Goal: Task Accomplishment & Management: Complete application form

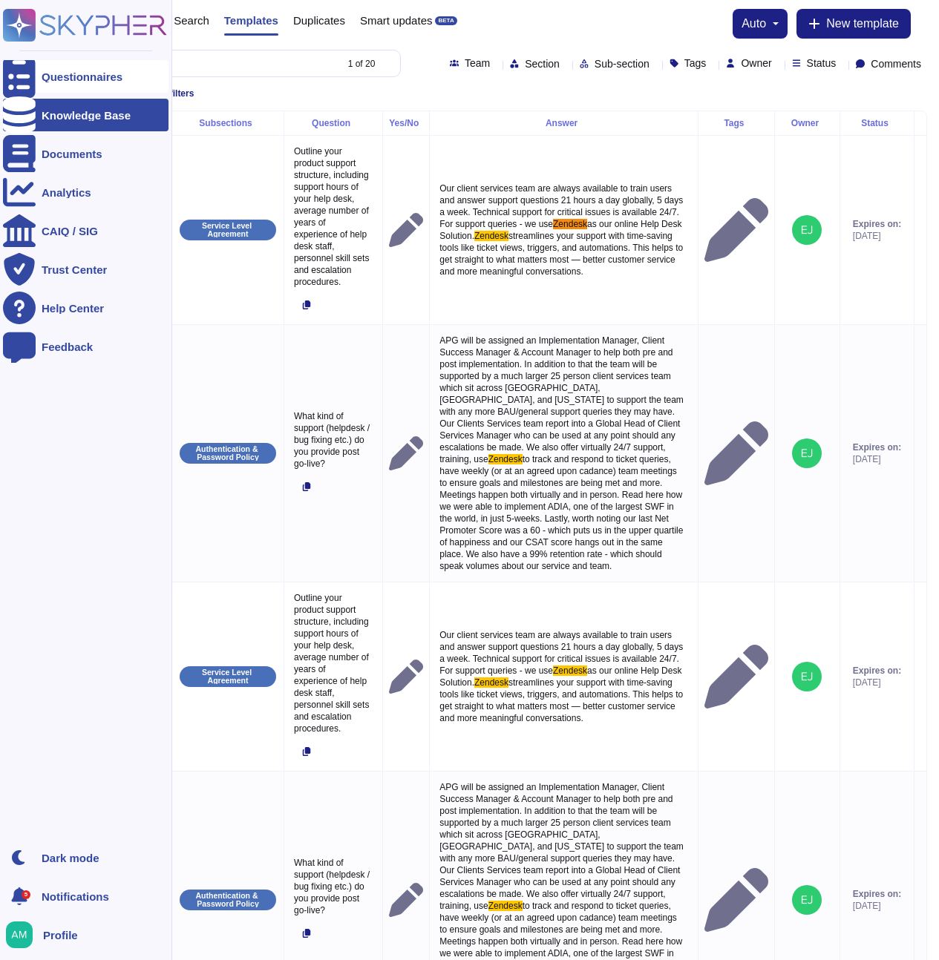
click at [14, 79] on icon at bounding box center [19, 77] width 33 height 44
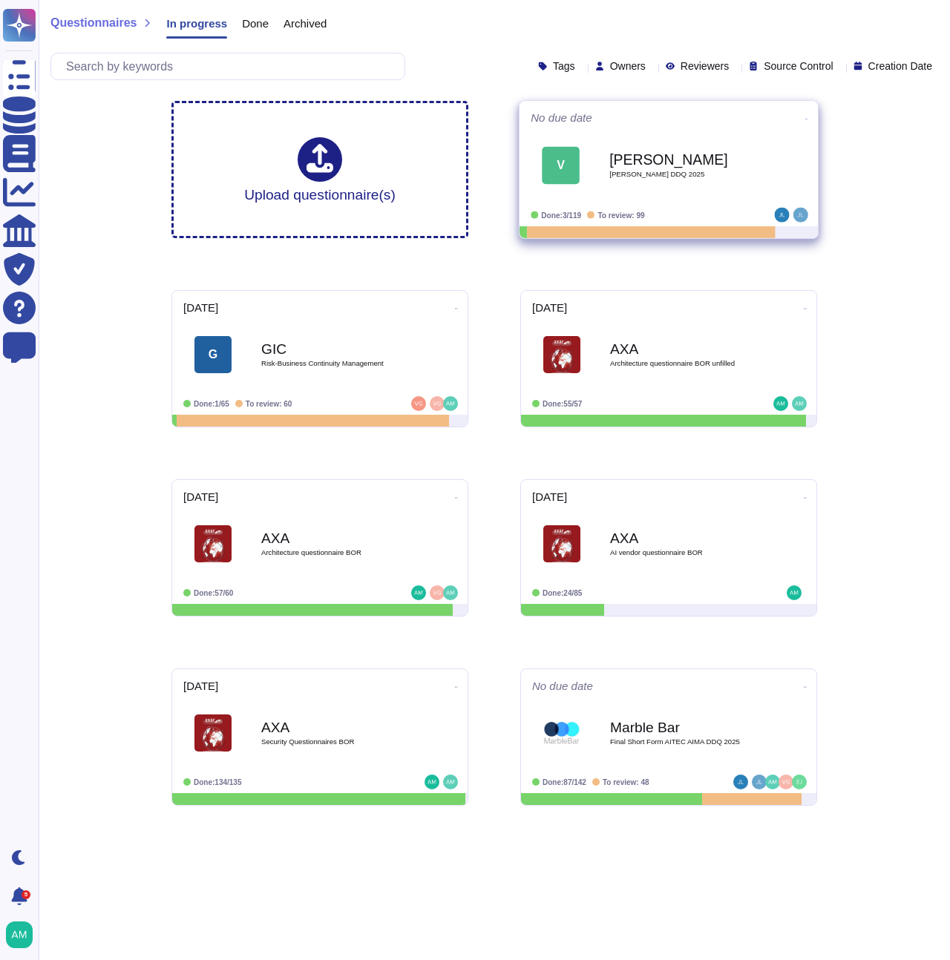
click at [687, 194] on div "[PERSON_NAME] [PERSON_NAME] DDQ 2025" at bounding box center [684, 166] width 150 height 60
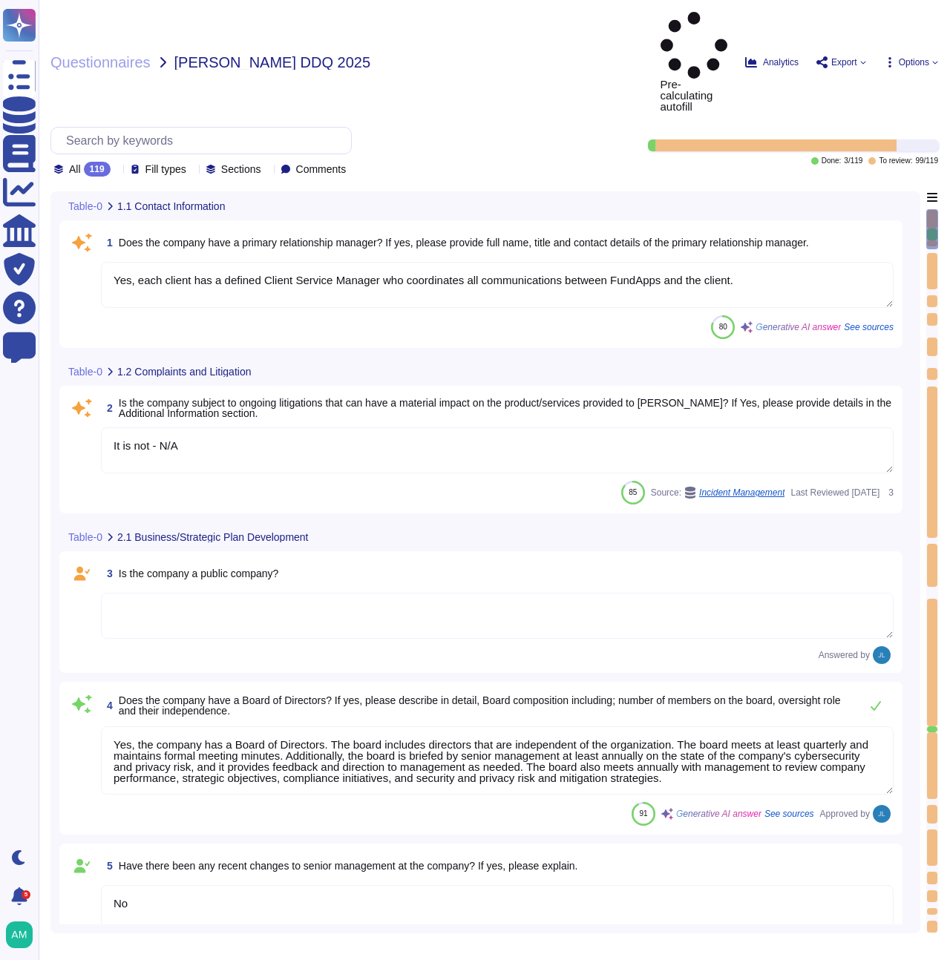
type textarea "Yes, each client has a defined Client Service Manager who coordinates all commu…"
type textarea "It is not - N/A"
type textarea "Yes, the company has a Board of Directors. The board includes directors that ar…"
type textarea "No"
type textarea "Client responsibilities with regards to FundApps platform are set out in client…"
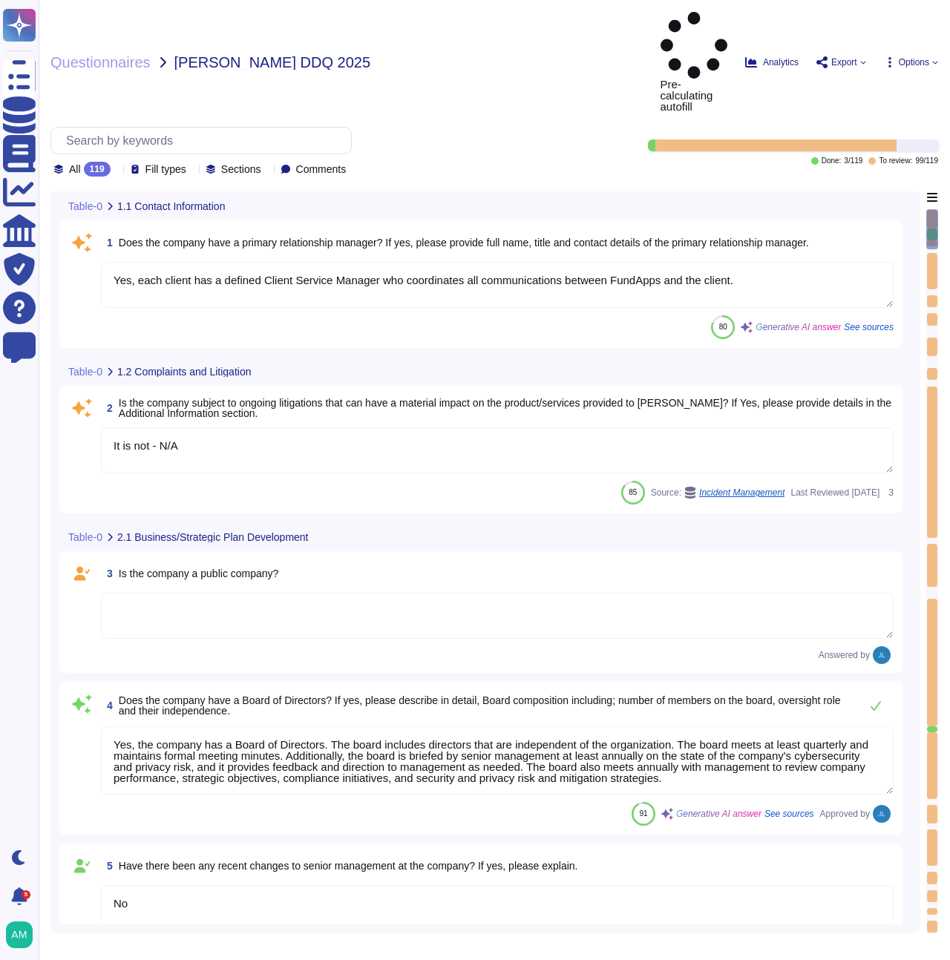
type textarea "Privately held."
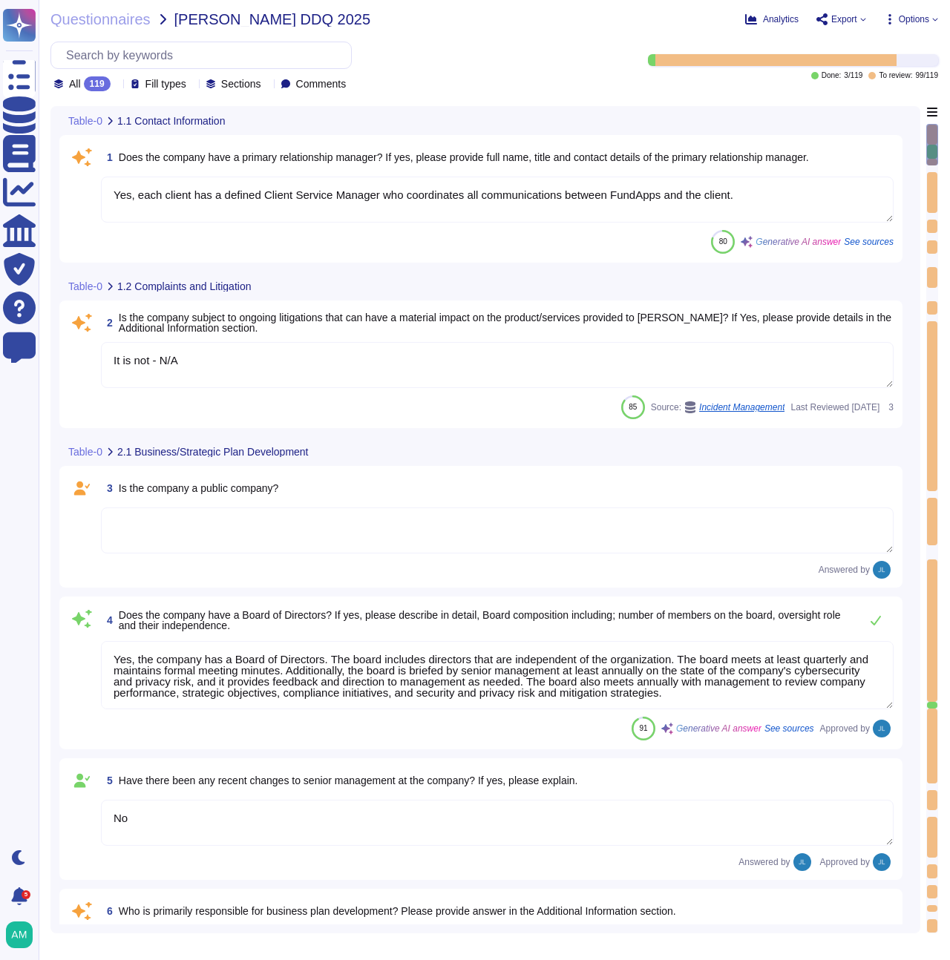
type textarea "FundApps mandates a third-party financial auditor to review its financial state…"
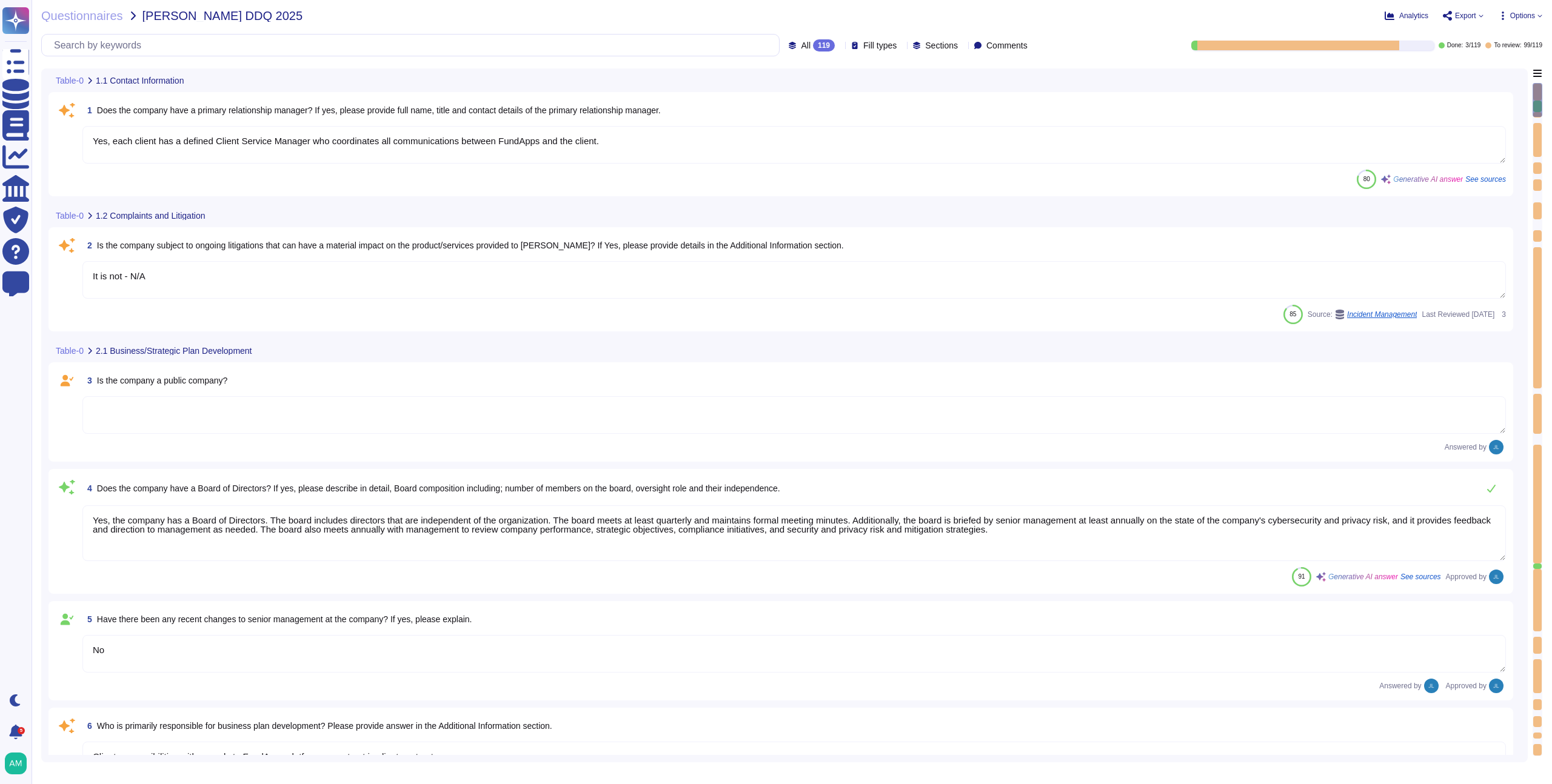
click at [596, 421] on textarea at bounding box center [794, 415] width 1424 height 38
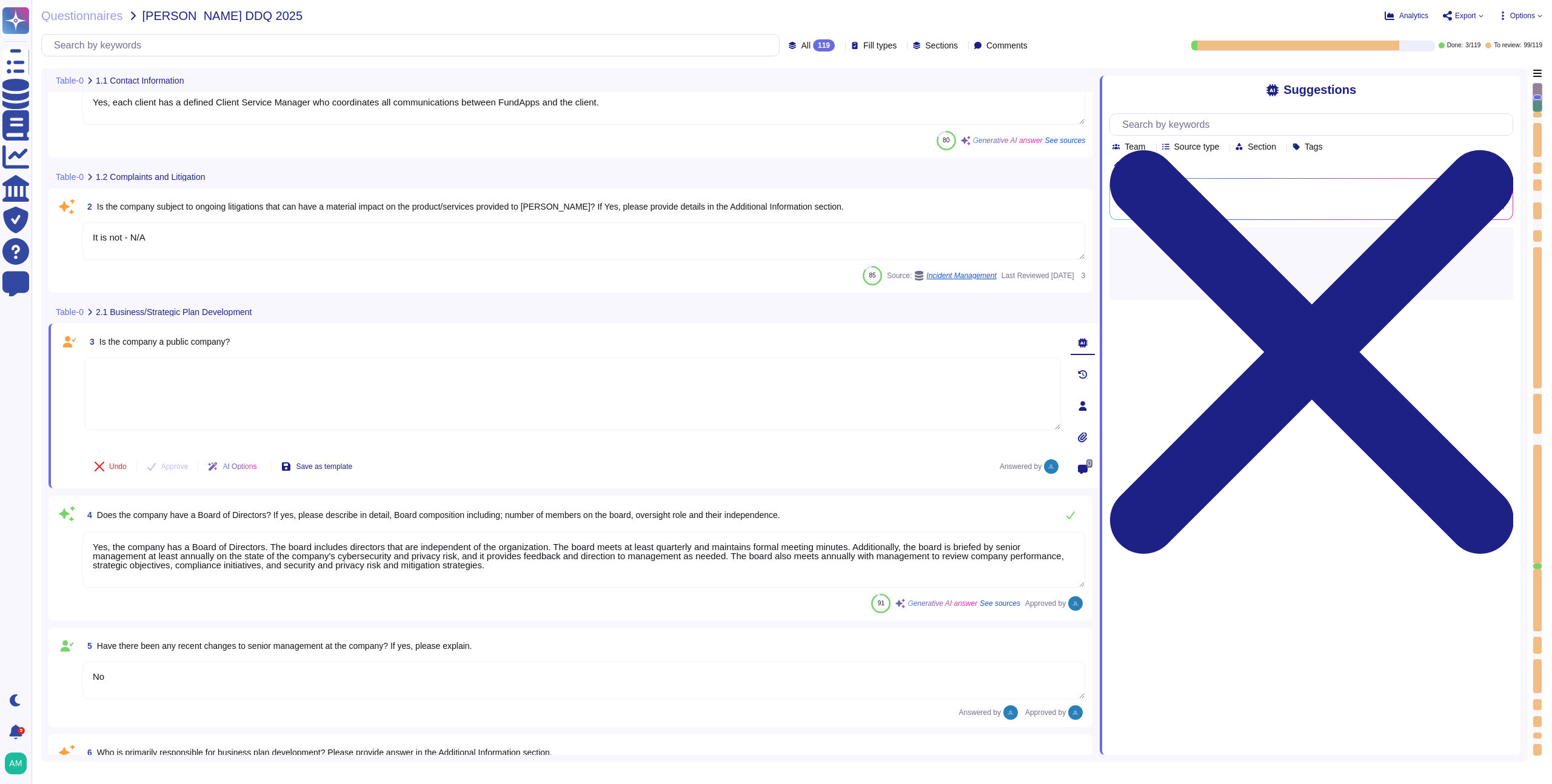
scroll to position [43, 0]
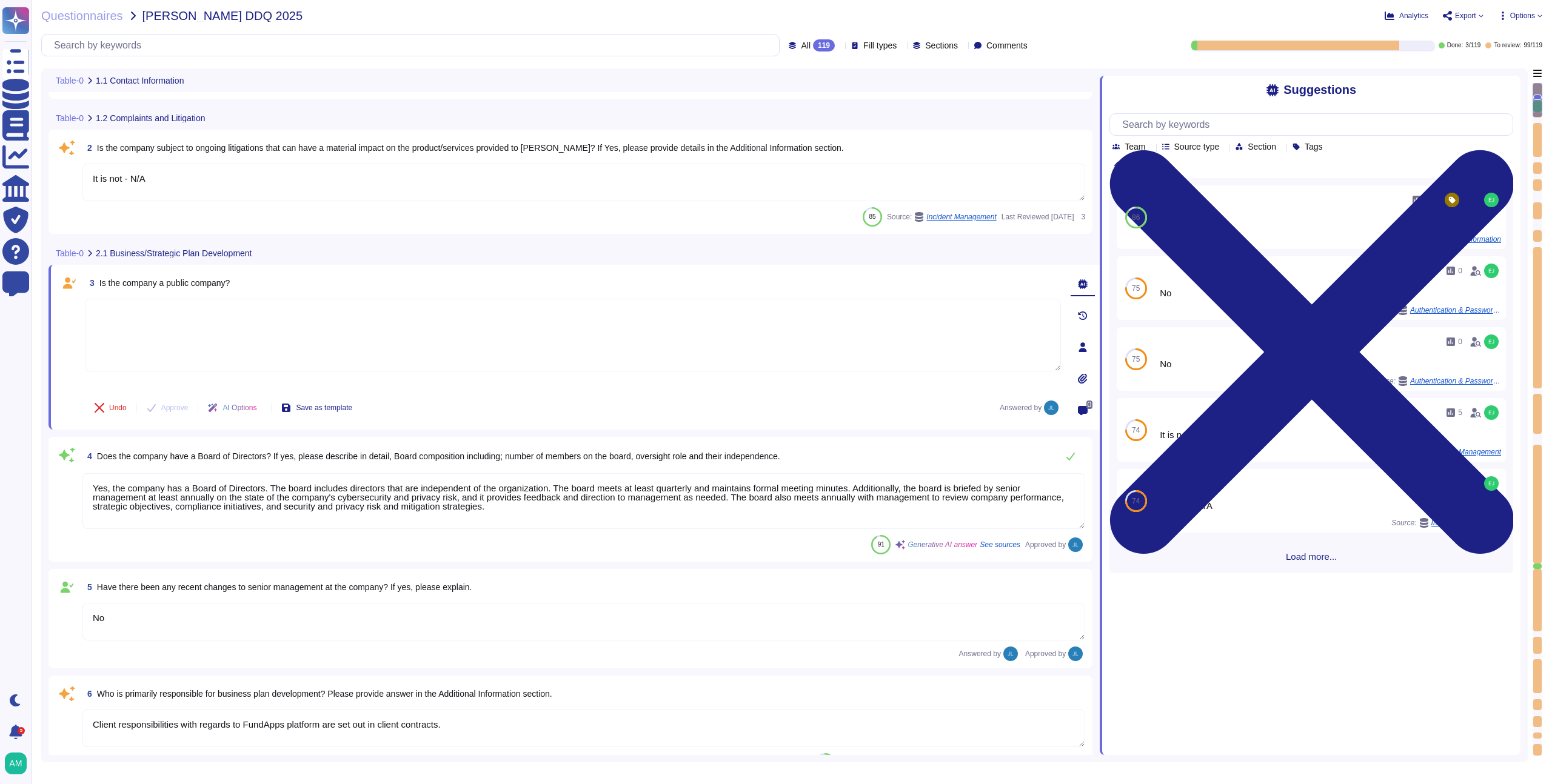
type textarea "FundApps mandates a third-party financial auditor to review its financial state…"
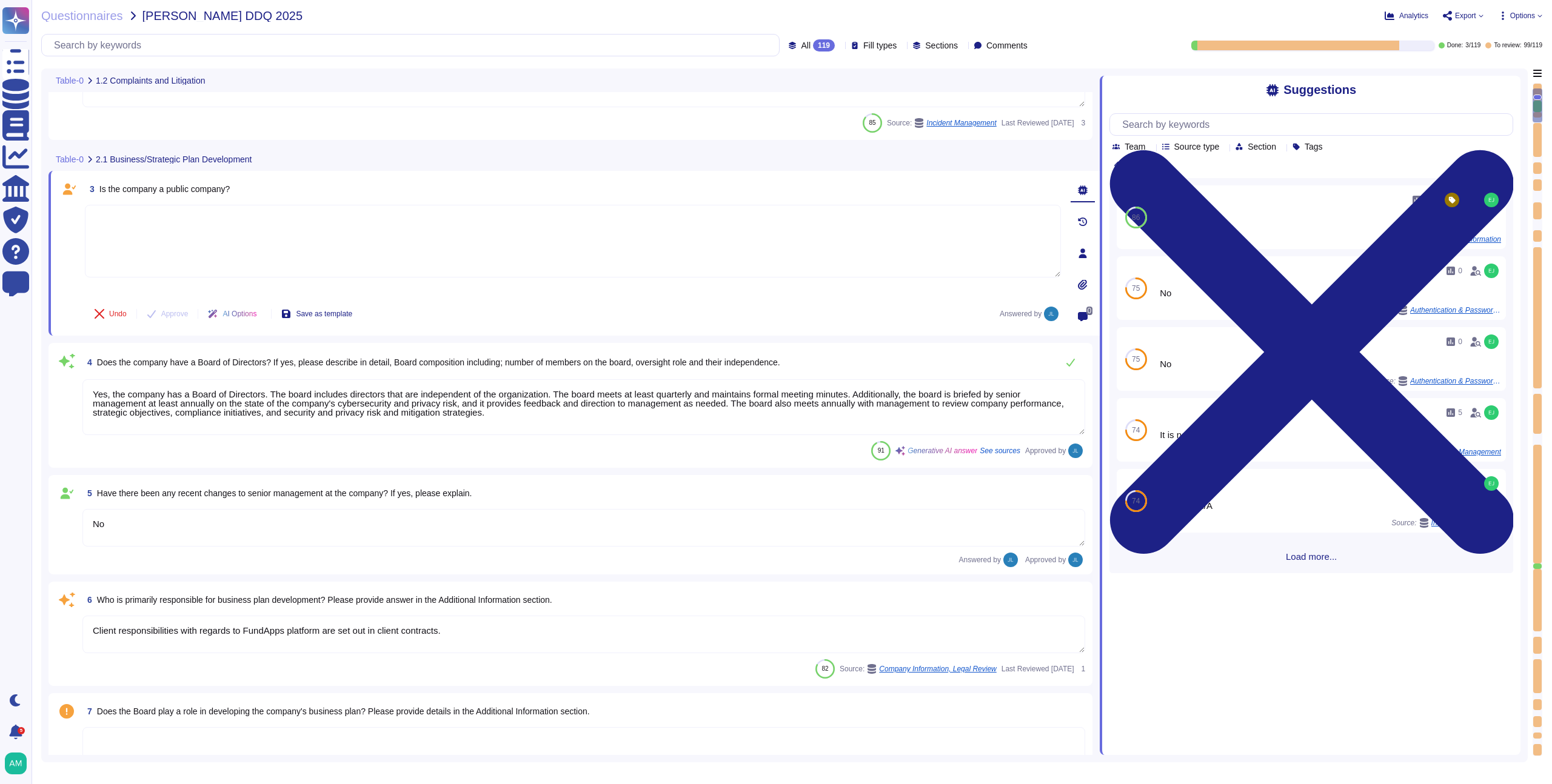
scroll to position [185, 0]
click at [535, 528] on textarea "No" at bounding box center [583, 528] width 1002 height 38
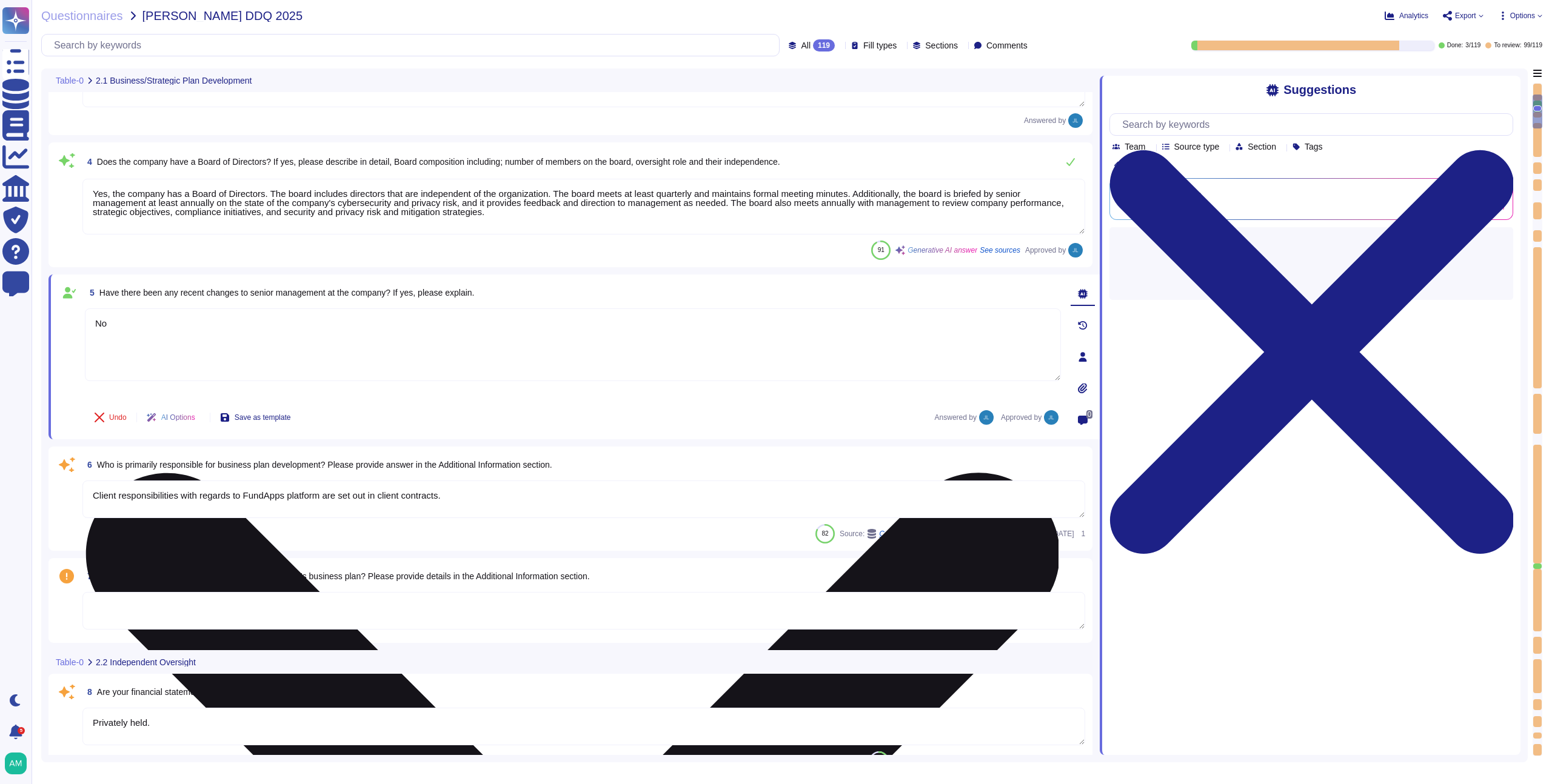
type textarea "FundApps has a team of compliance professionals who monitor existing and upcomi…"
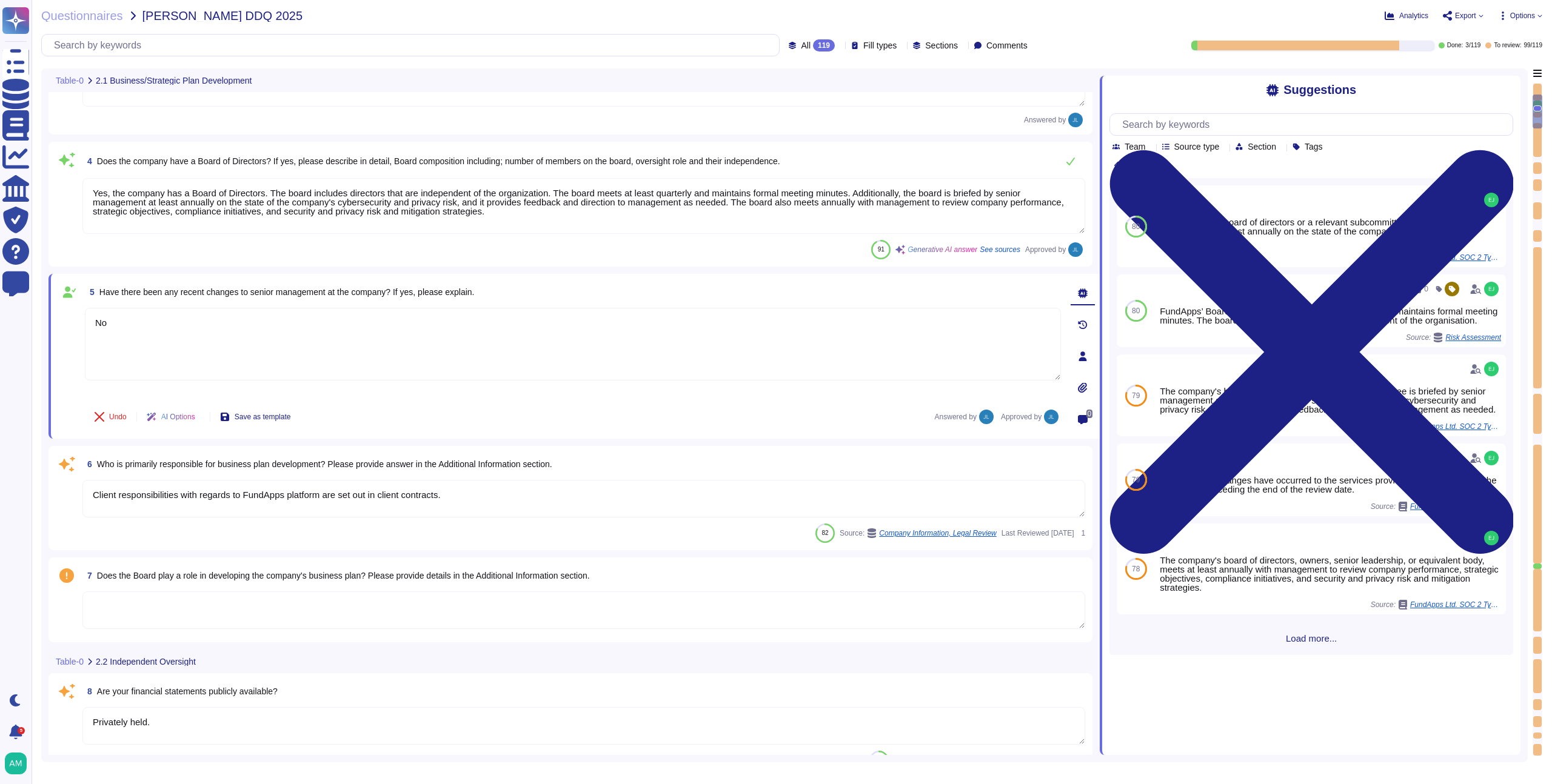
click at [493, 517] on textarea "Client responsibilities with regards to FundApps platform are set out in client…" at bounding box center [583, 499] width 1002 height 38
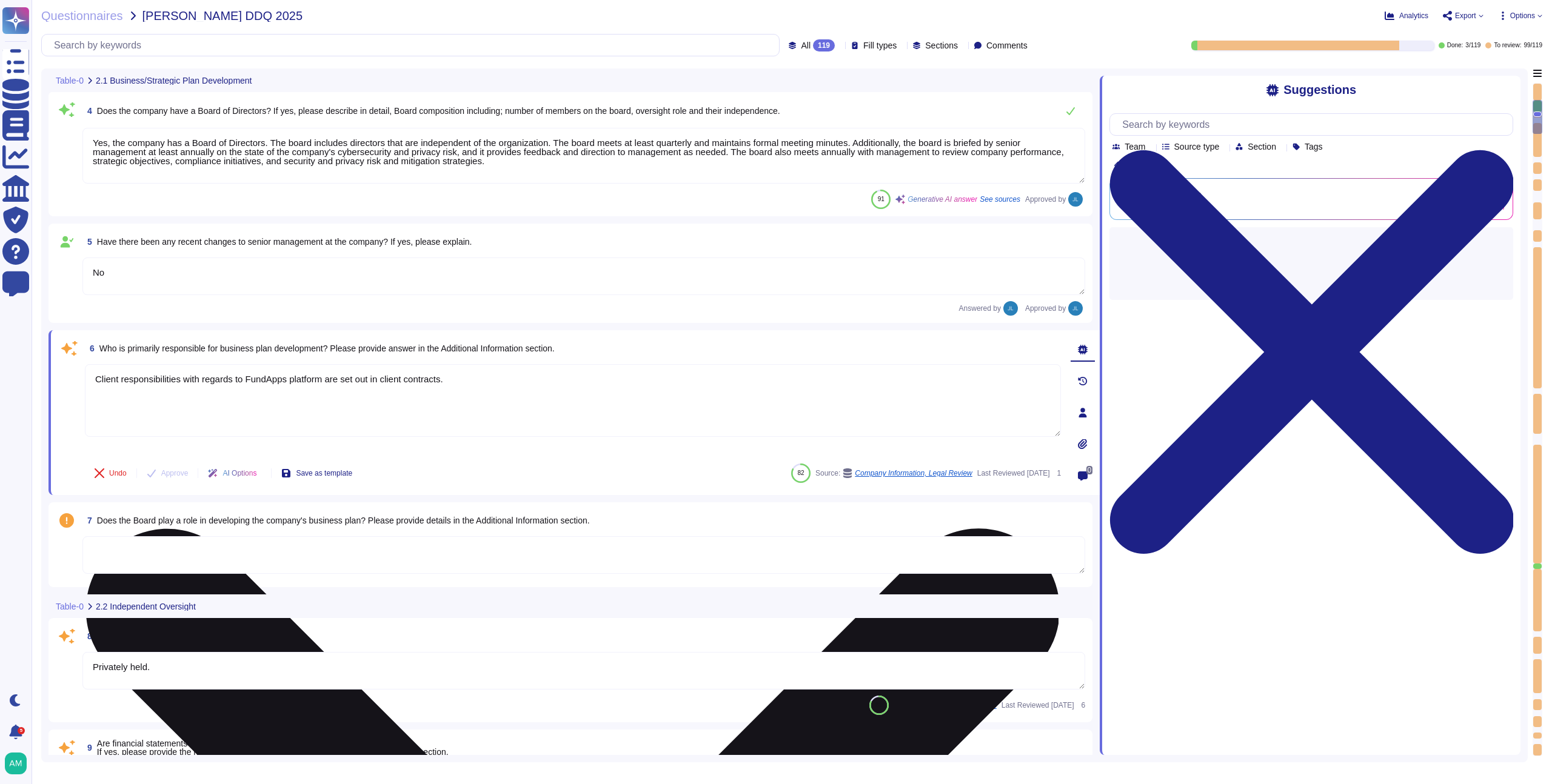
scroll to position [394, 0]
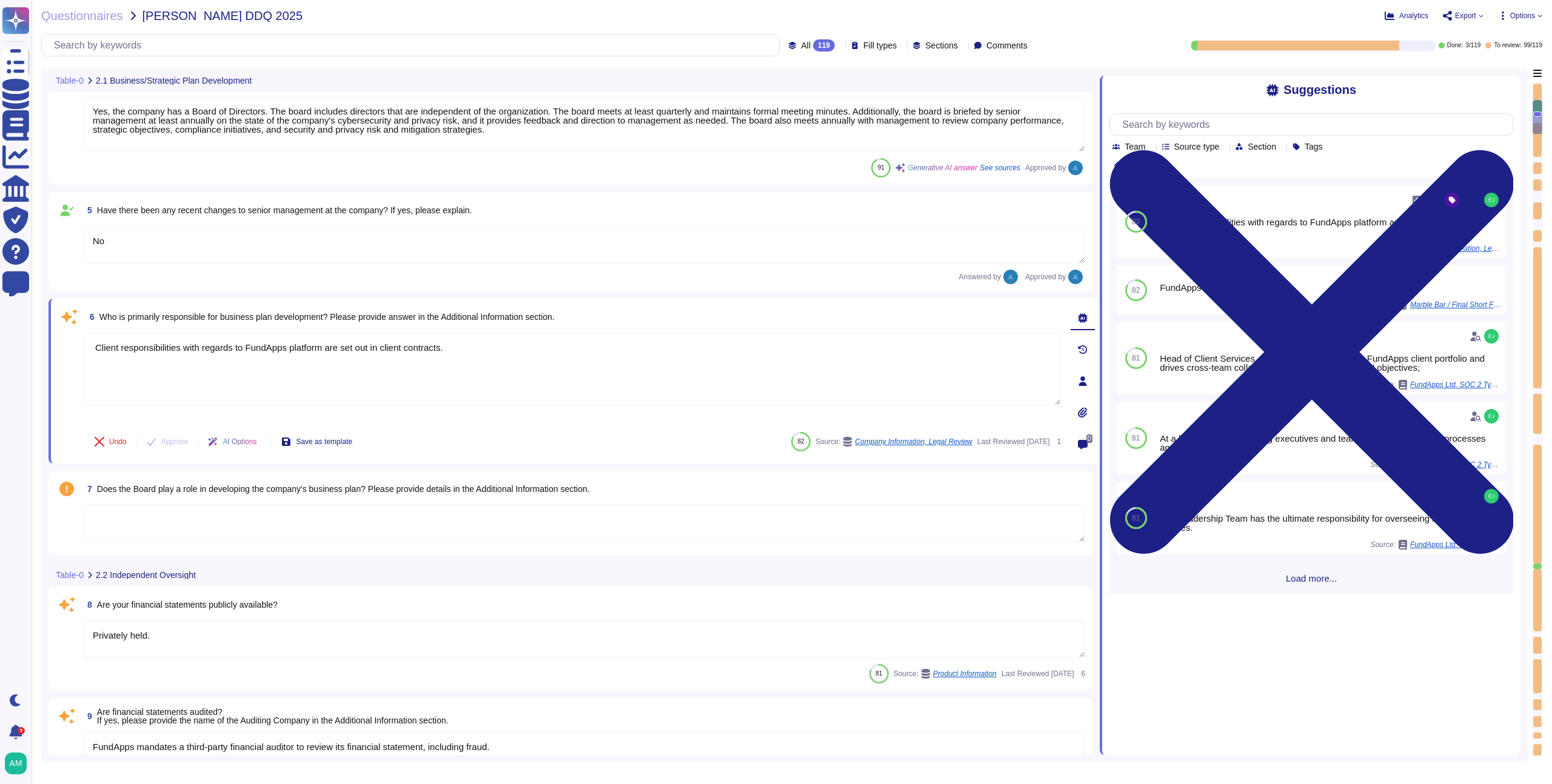
click at [457, 521] on textarea at bounding box center [583, 523] width 1002 height 38
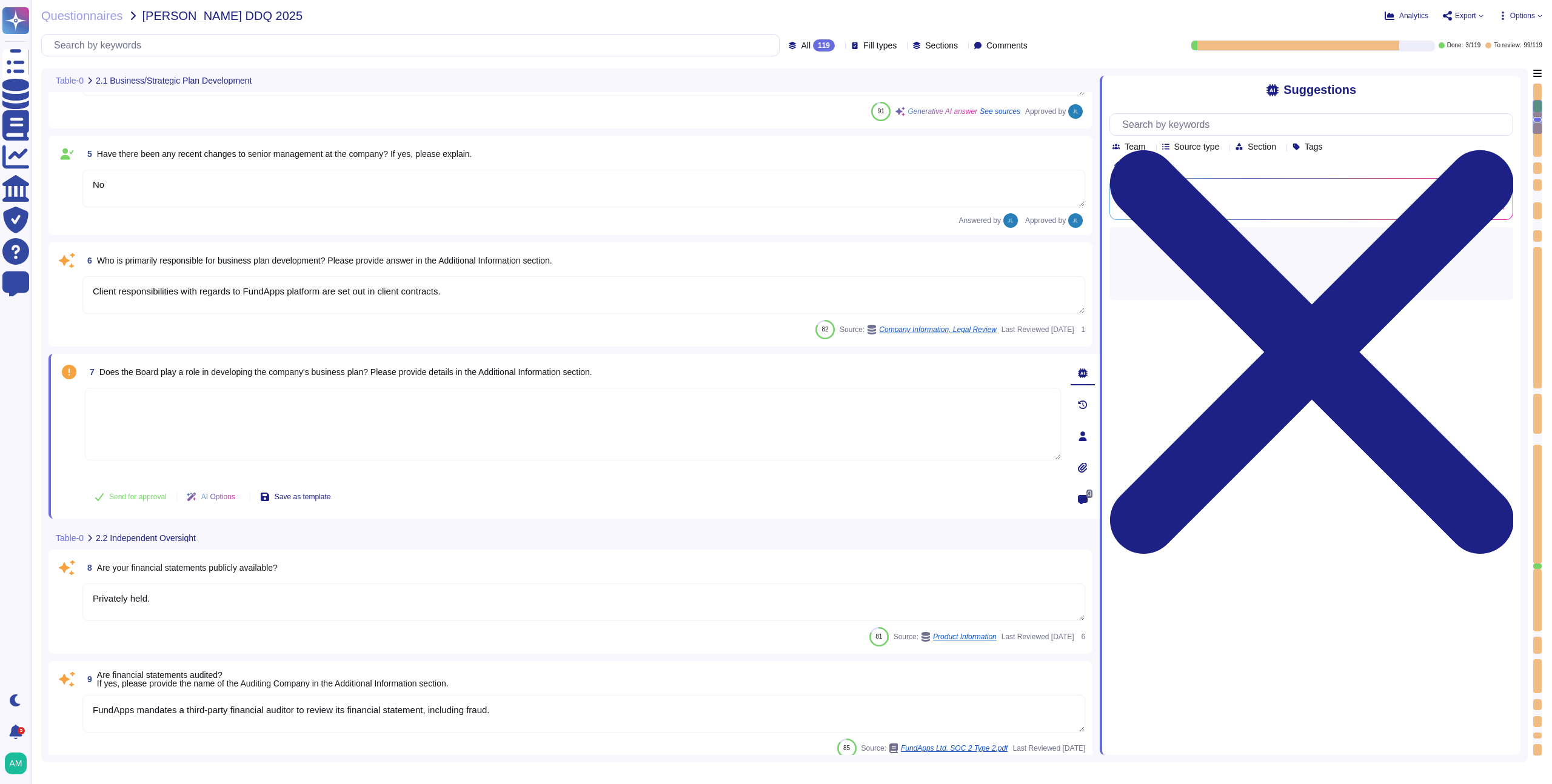
type textarea "FundApps utilizes subservice organizations to perform certain functions, includ…"
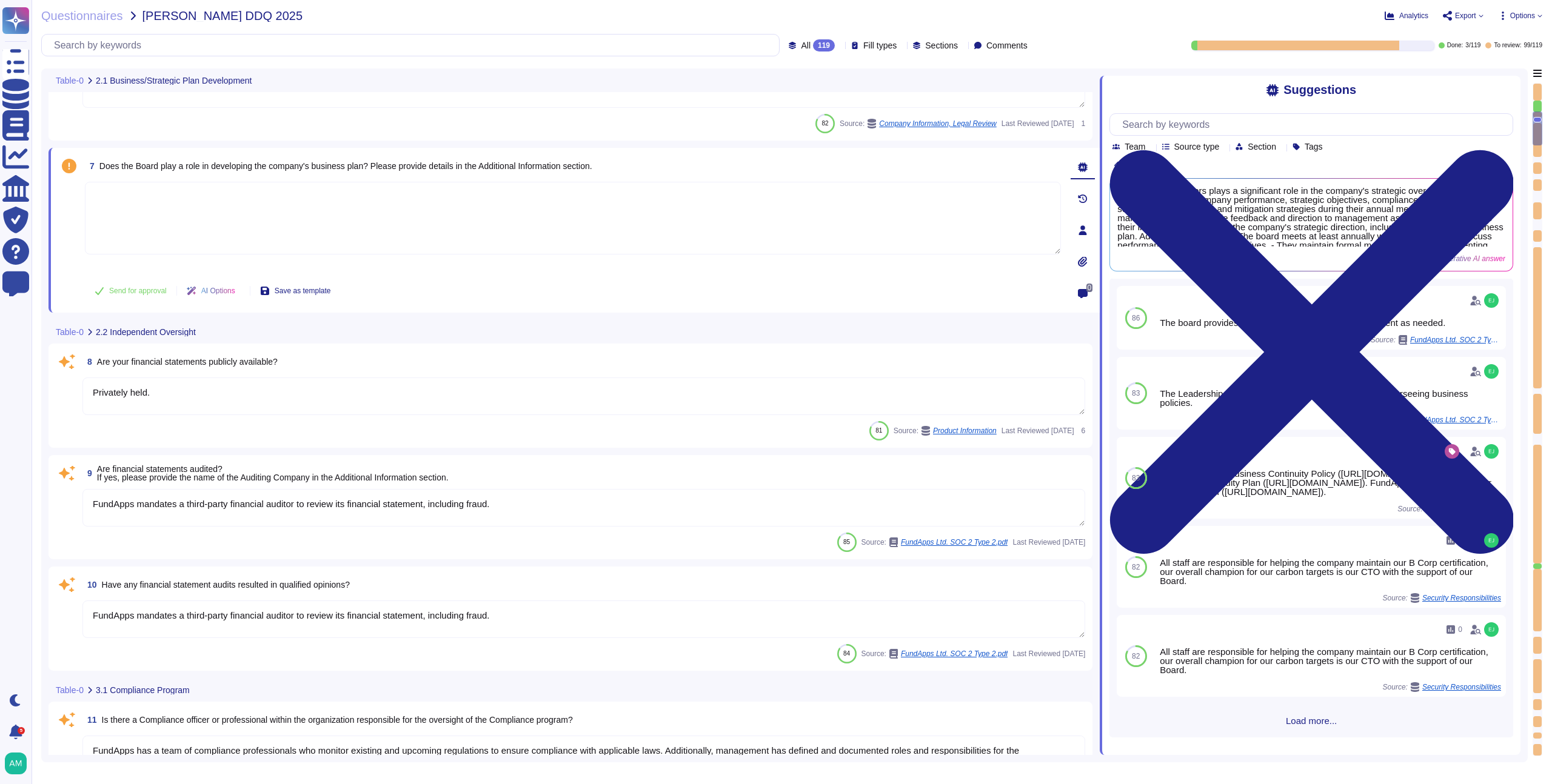
type textarea "Yes, the compliance plan and compliance program documentation have remained cur…"
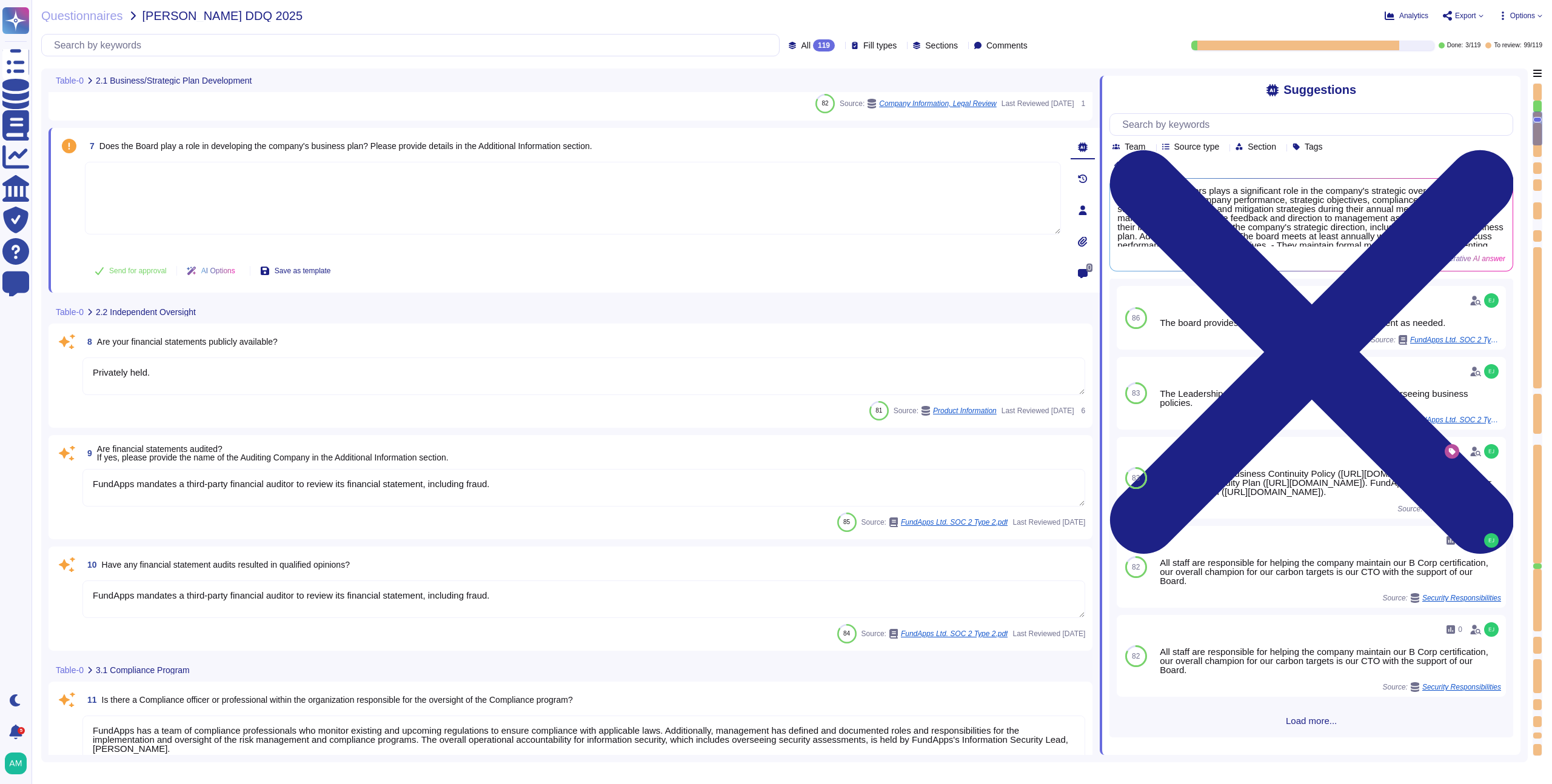
click at [515, 404] on div "81 Source: Product Information Last Reviewed [DATE] 6" at bounding box center [583, 411] width 1002 height 20
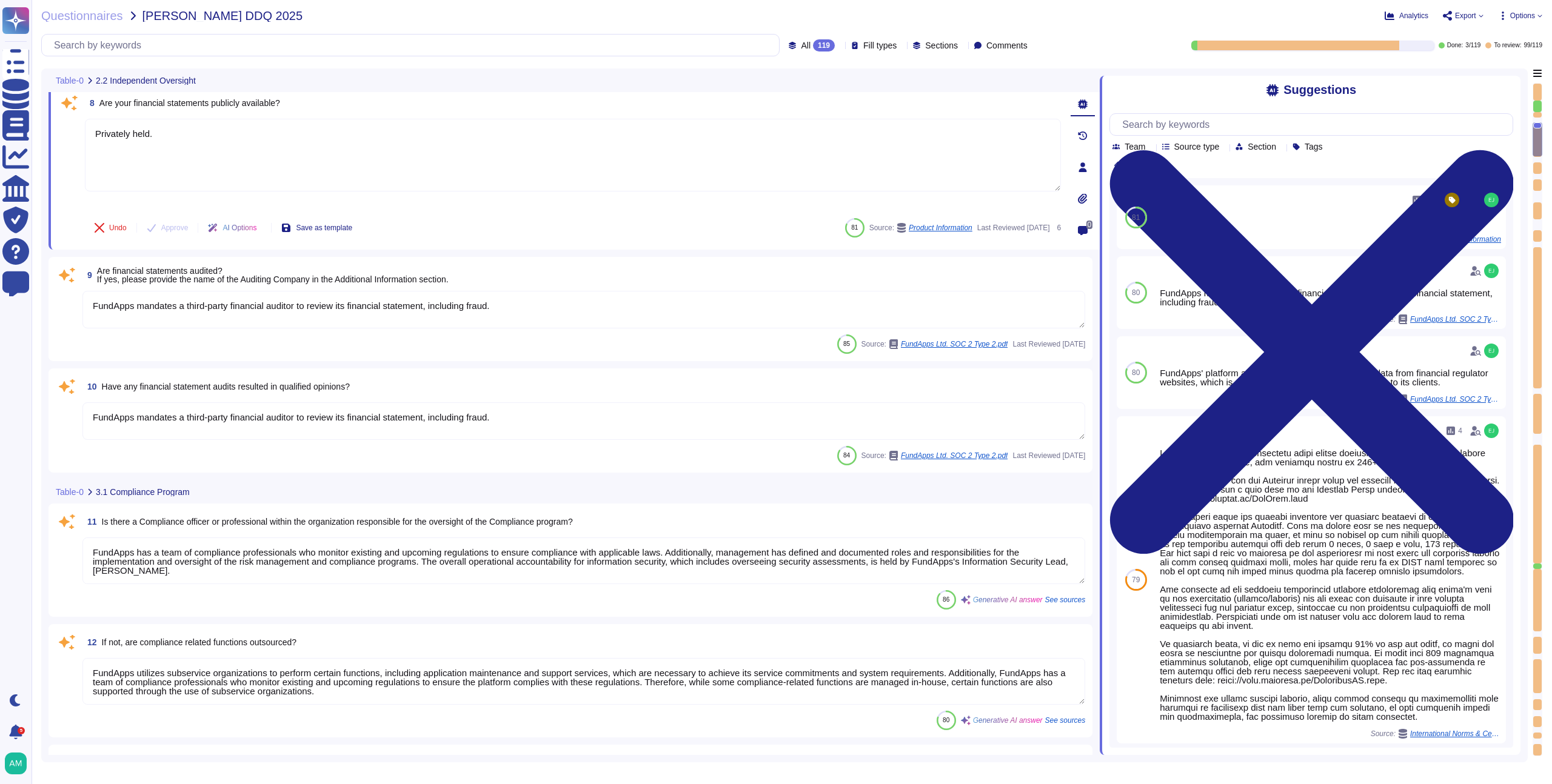
type textarea "Yes, FundApps has a defined Code of Conduct, which is signed off annually by th…"
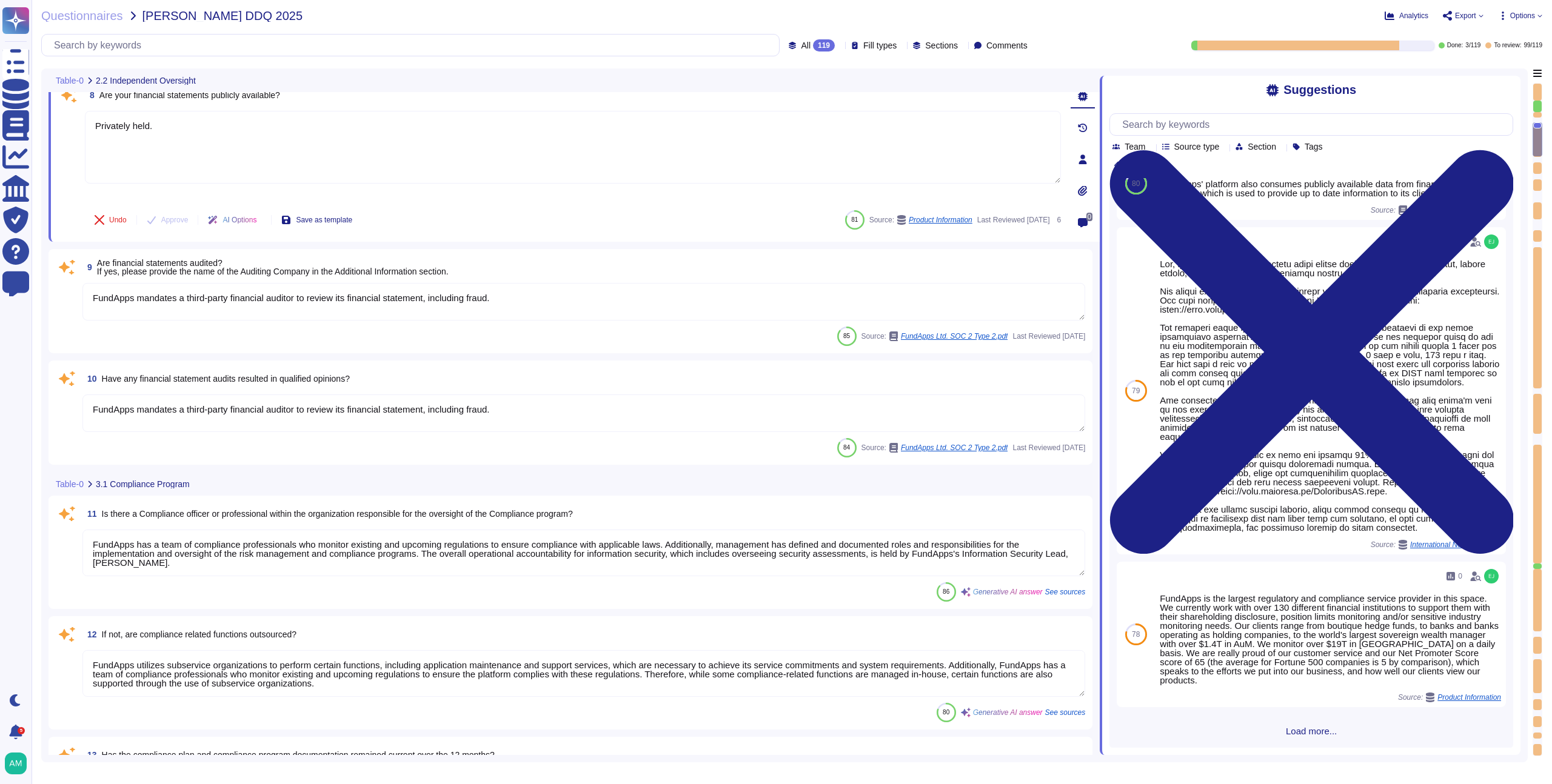
scroll to position [200, 0]
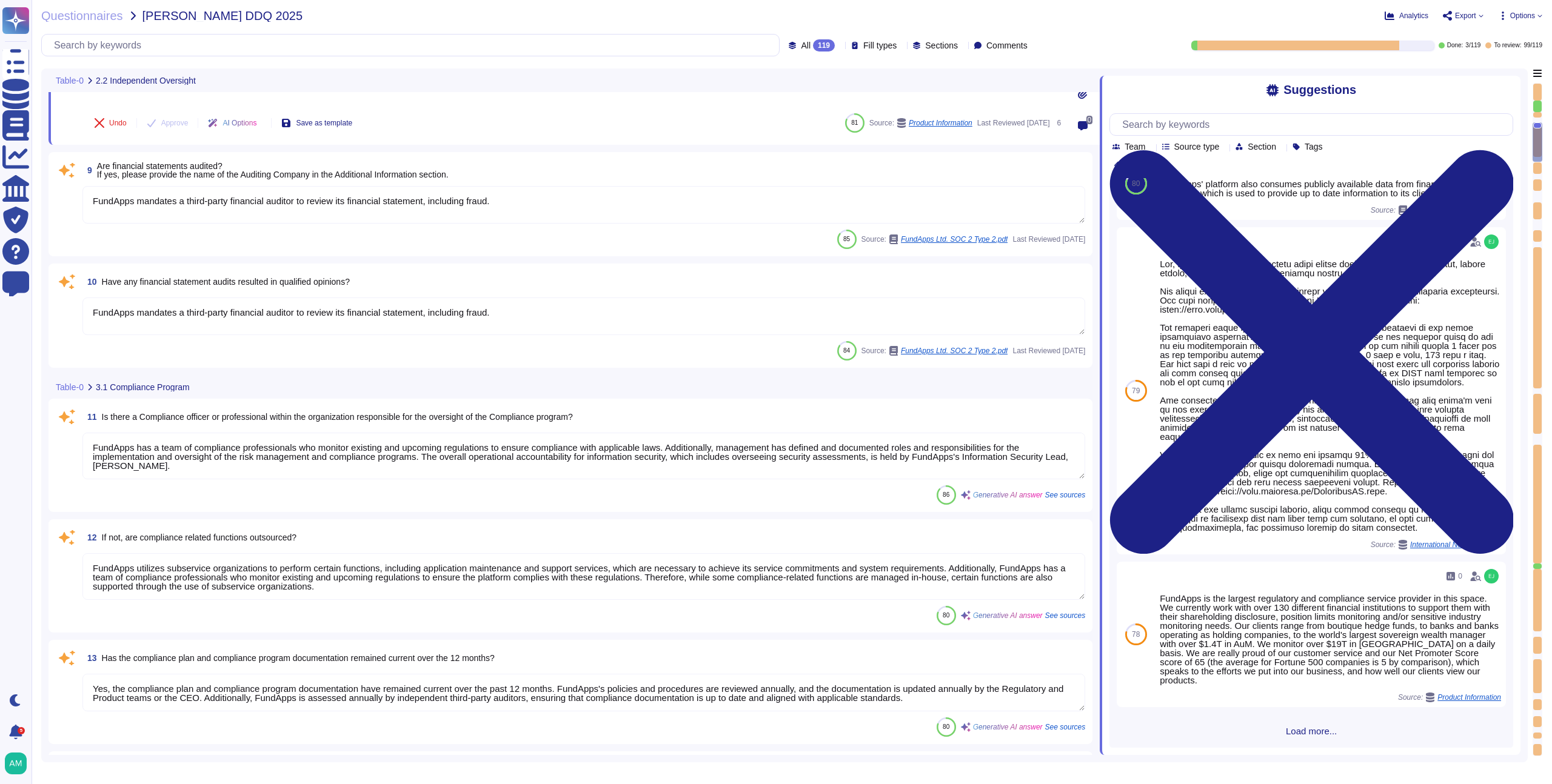
type textarea "FundApps has a defined Code of Conduct, which is signed off by the CEO. This Co…"
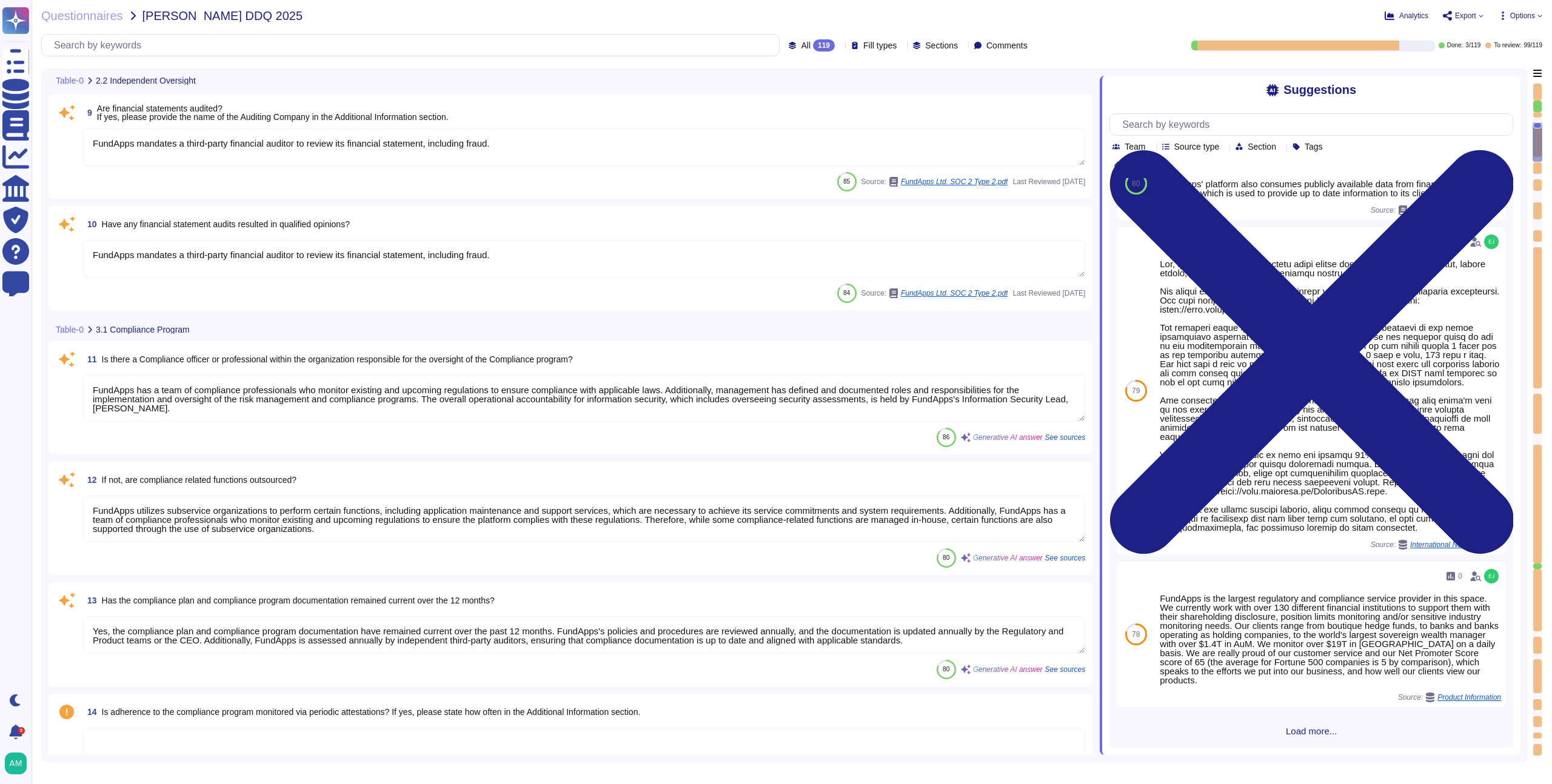
scroll to position [967, 0]
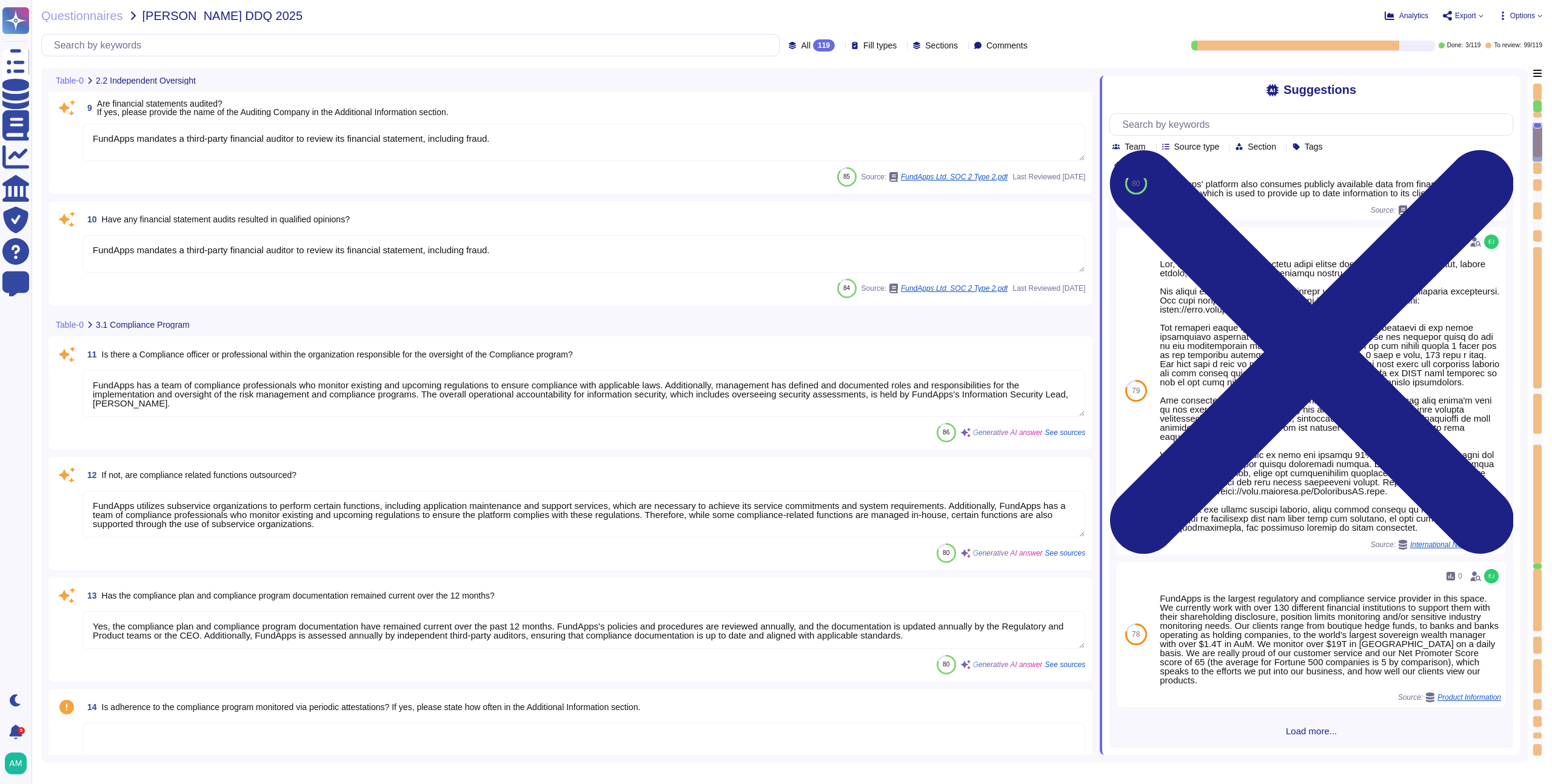
click at [662, 731] on textarea at bounding box center [583, 742] width 1002 height 38
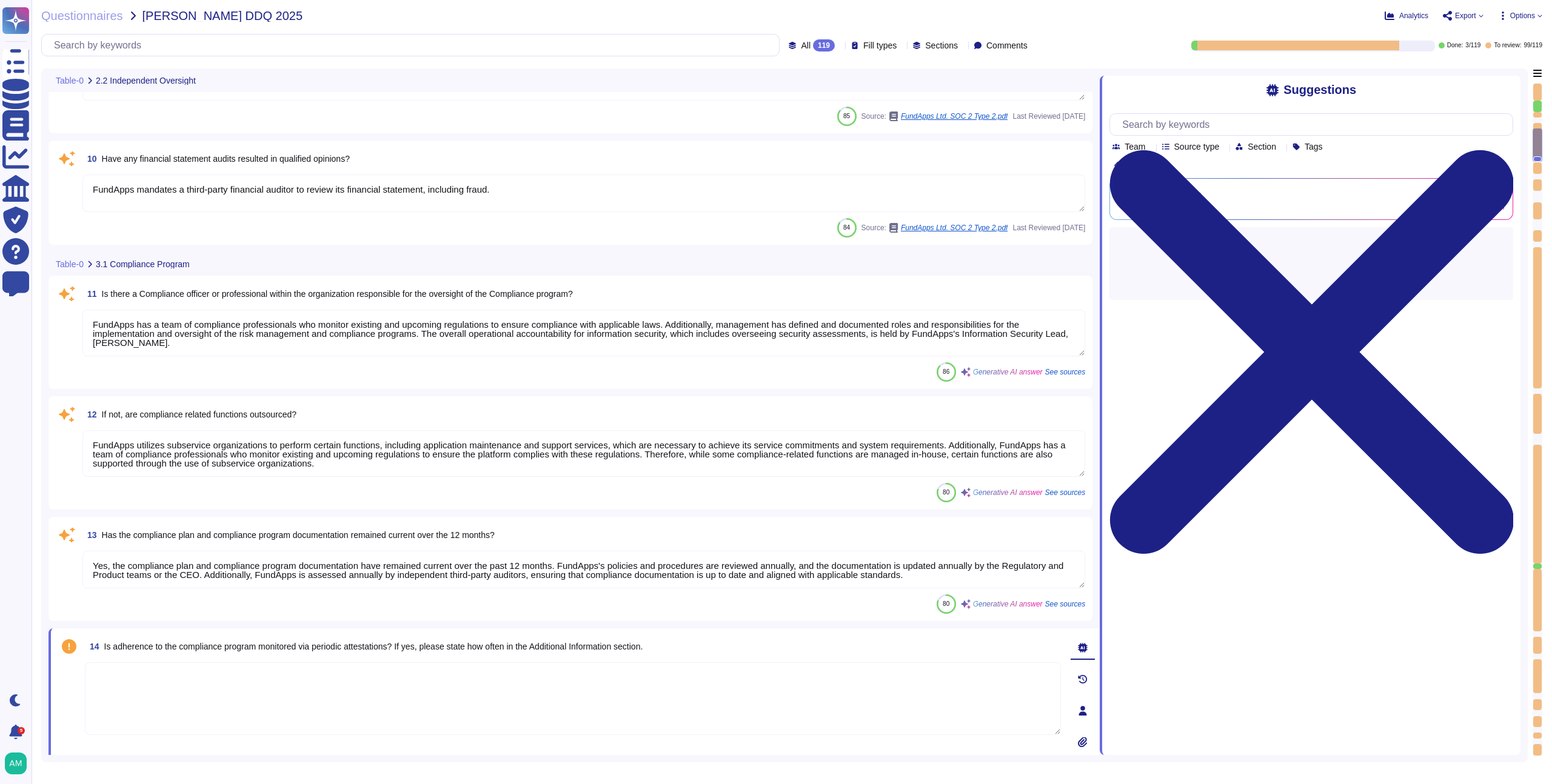
scroll to position [1, 0]
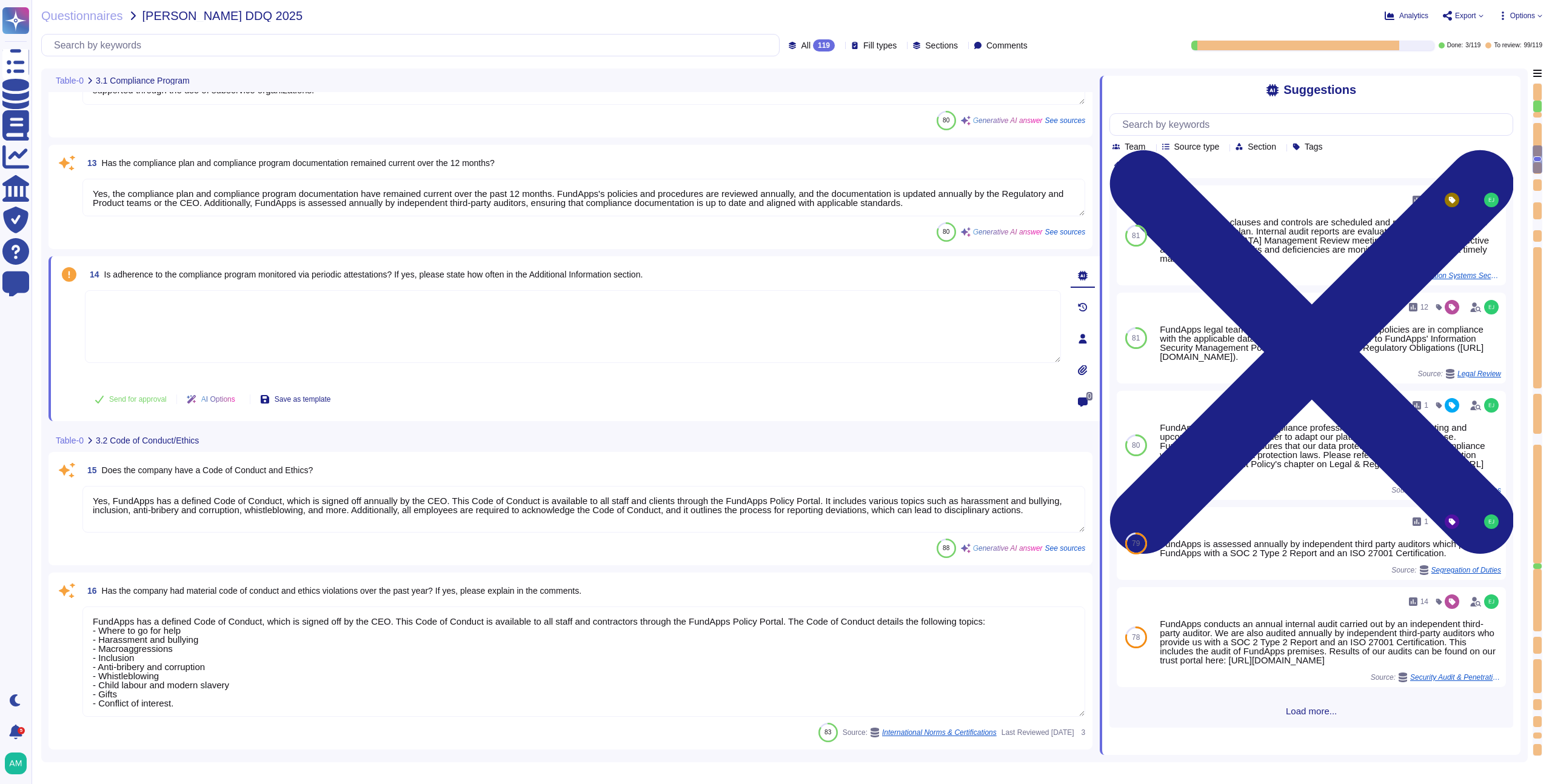
type textarea "All new employees receive security training, and existing employees undergo ann…"
type textarea "Yes, FundApps has a whistleblowing policy, which is detailed in the Code of Con…"
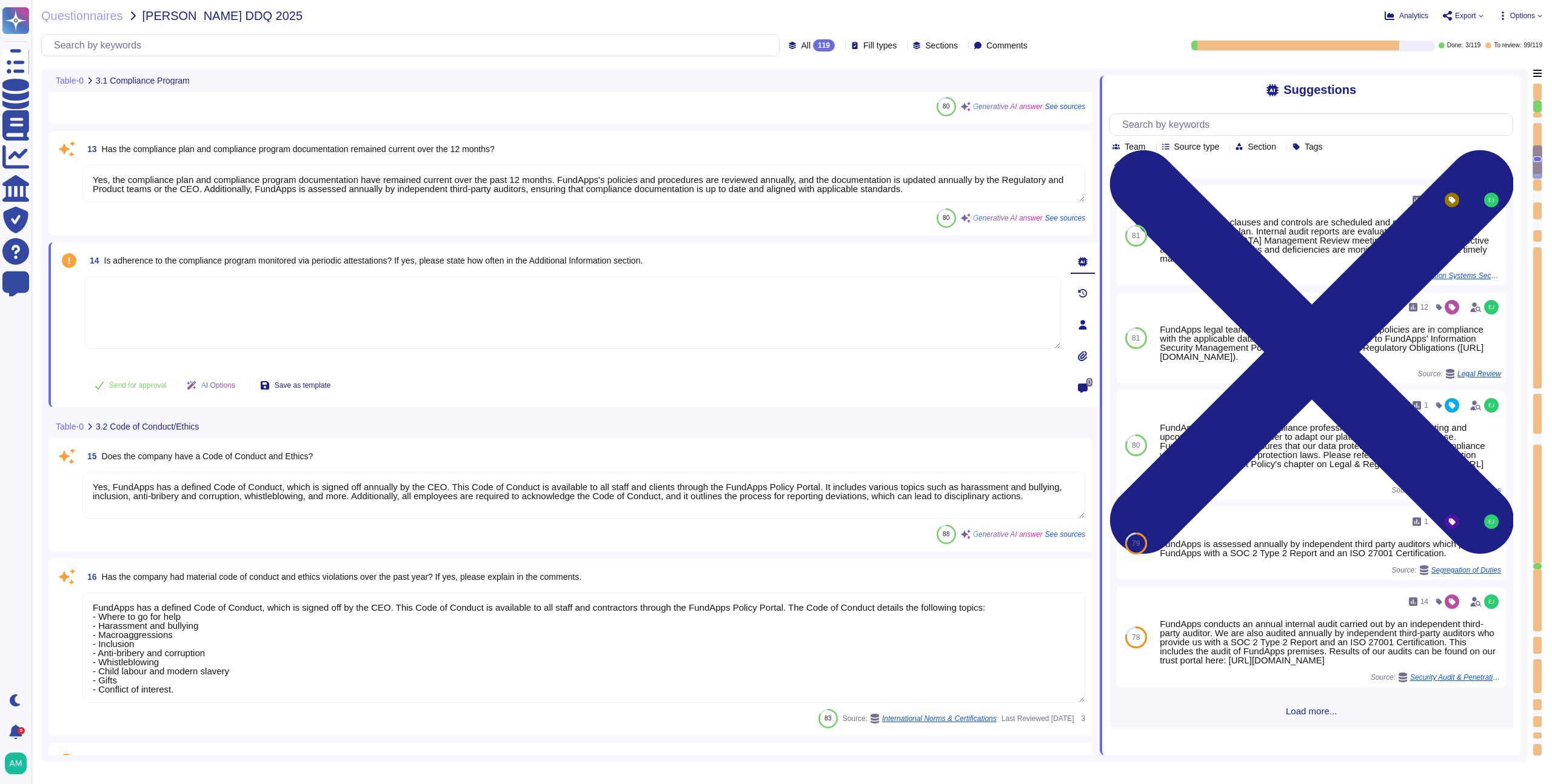
click at [658, 500] on textarea "Yes, FundApps has a defined Code of Conduct, which is signed off annually by th…" at bounding box center [583, 495] width 1002 height 47
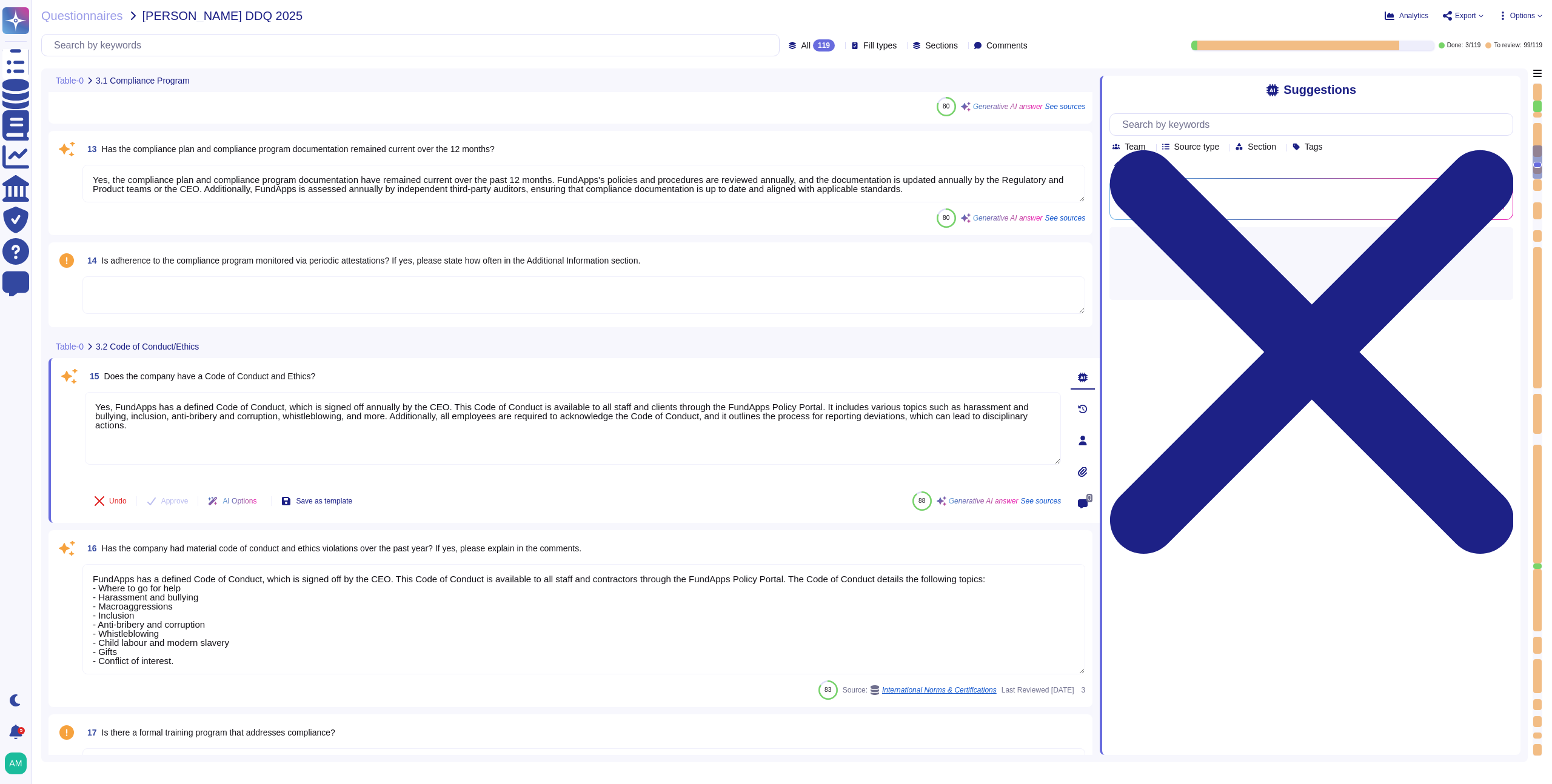
scroll to position [1, 0]
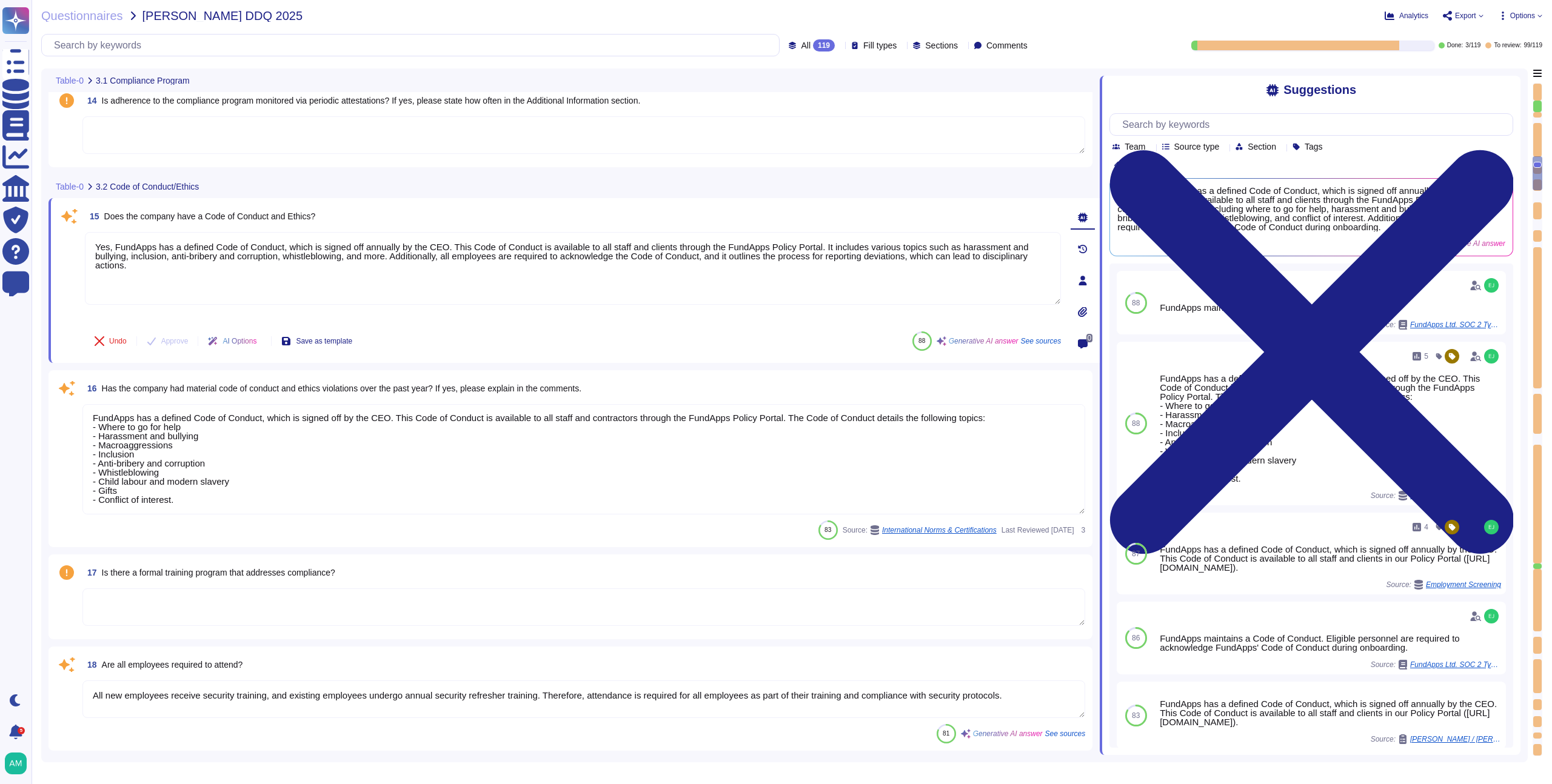
type textarea "FundApps's legal team regularly reviews all applicable laws to ensure complianc…"
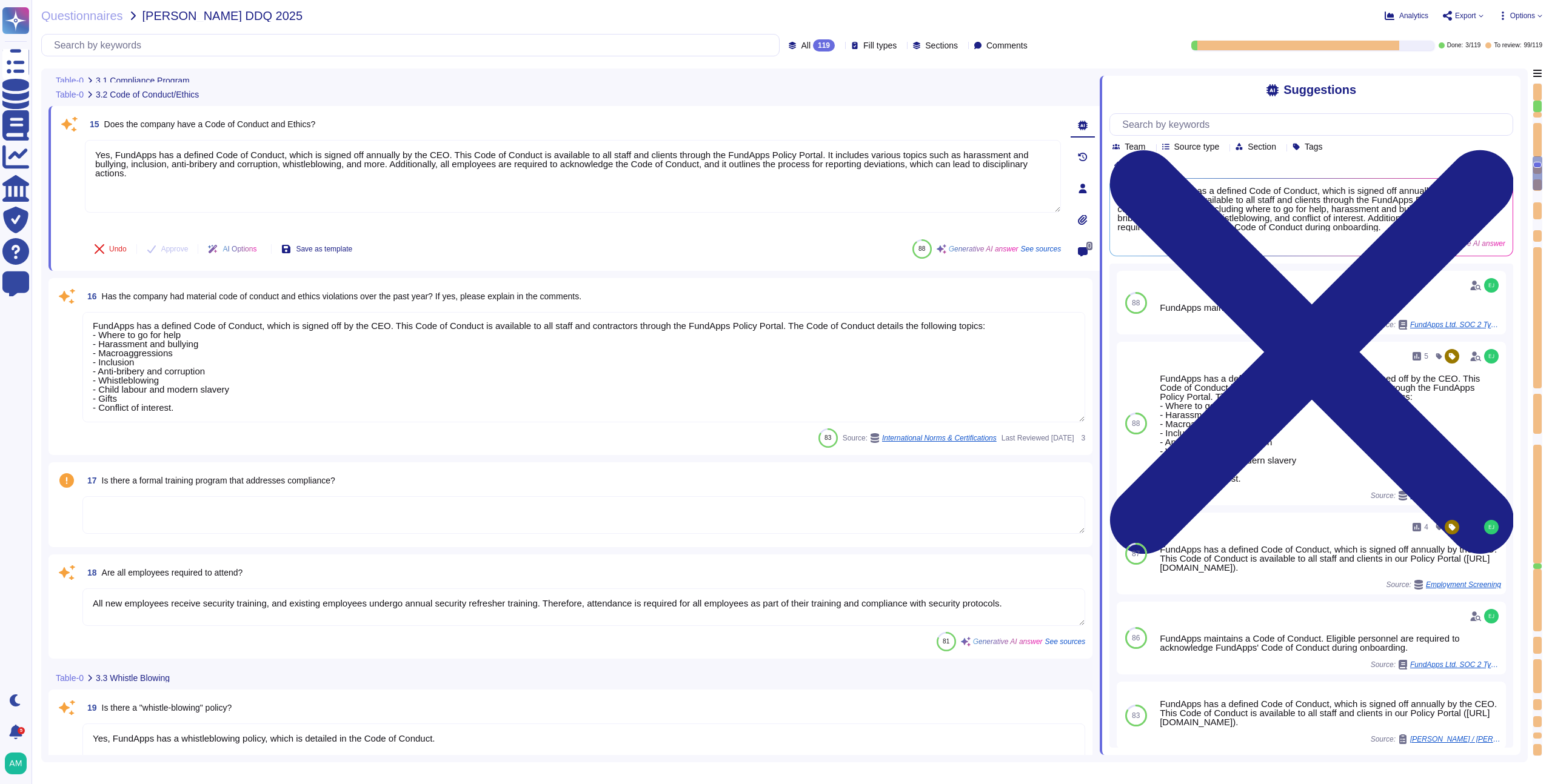
scroll to position [1577, 0]
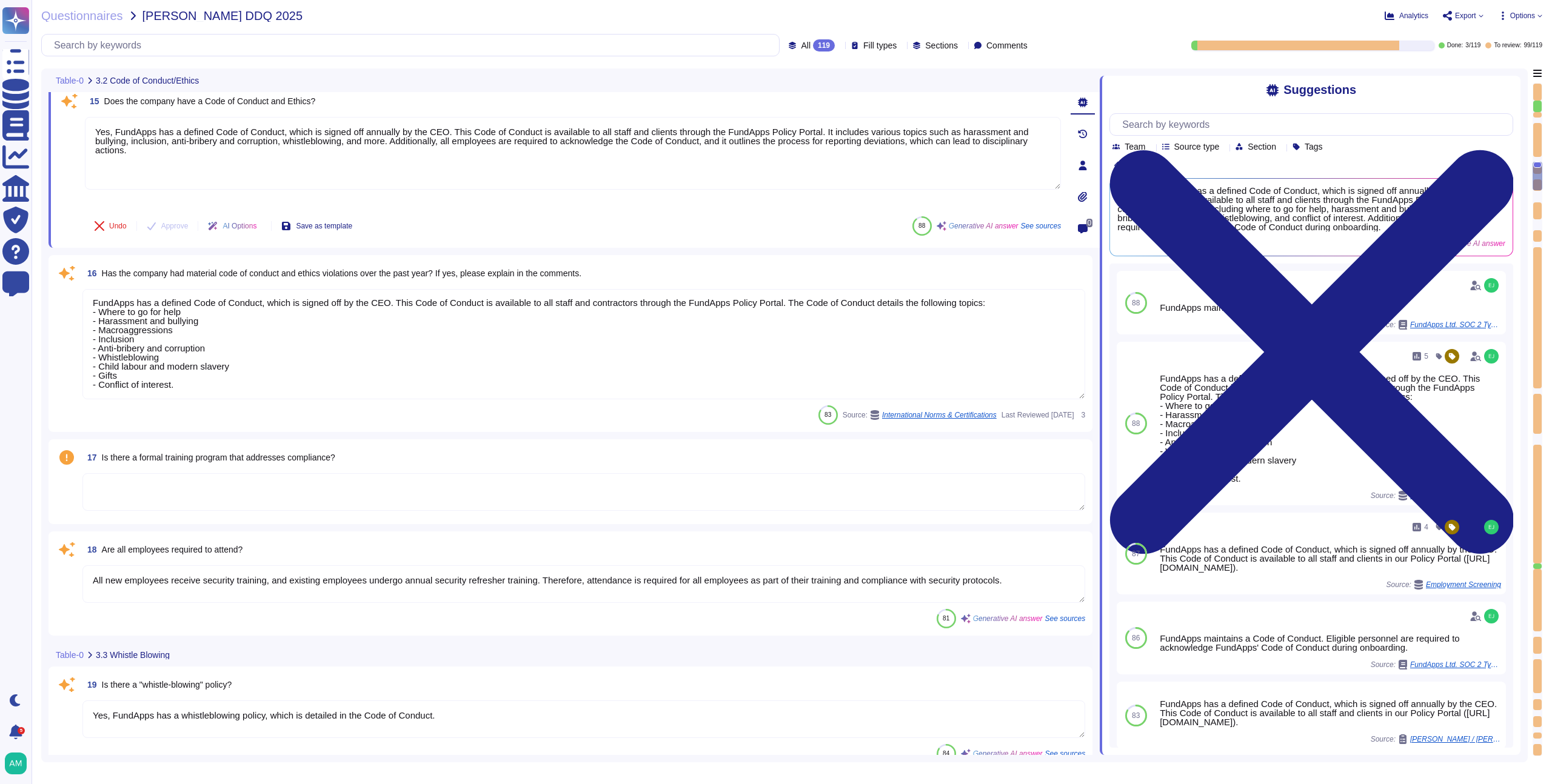
click at [623, 475] on textarea at bounding box center [583, 492] width 1002 height 38
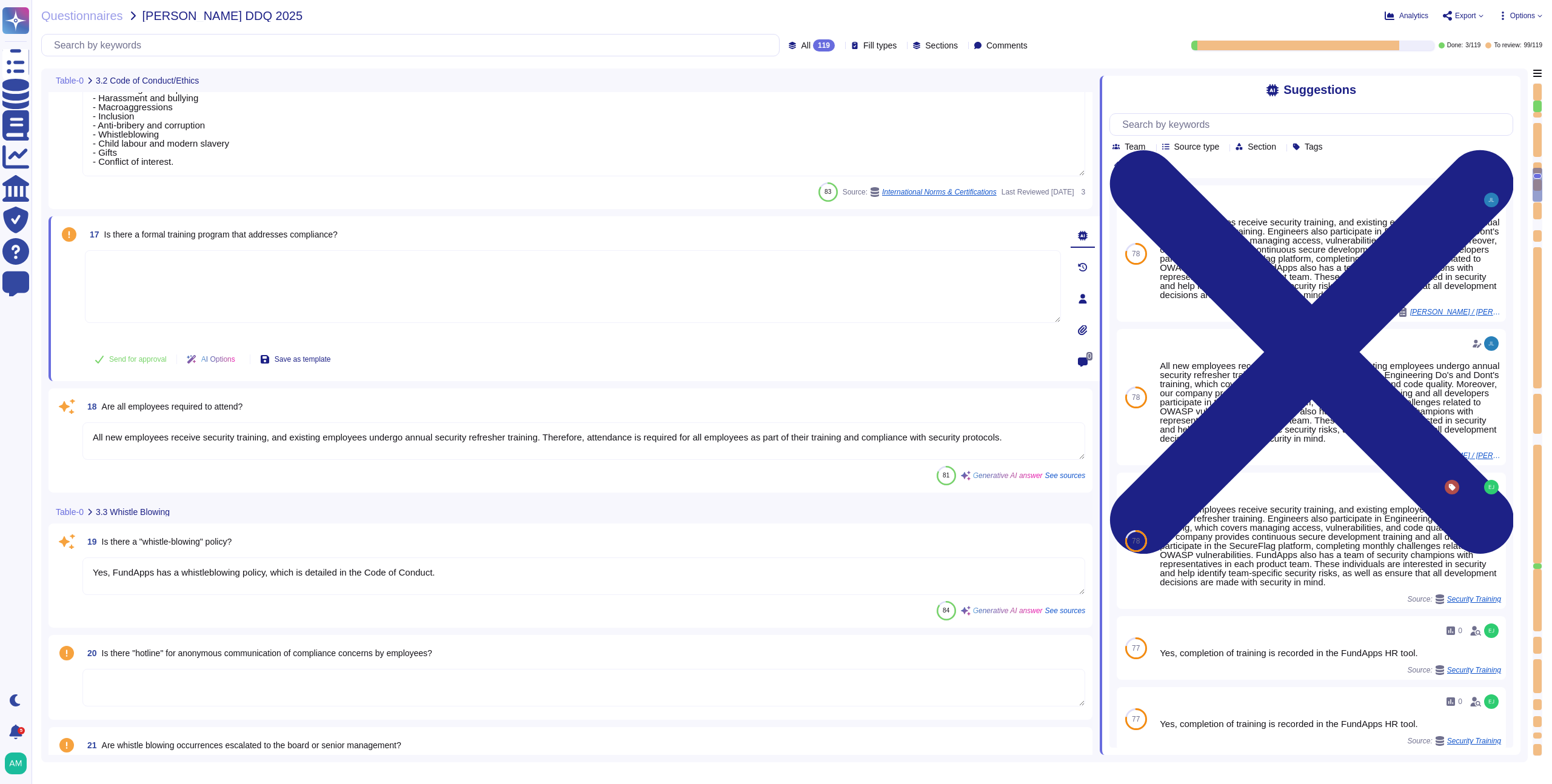
type textarea "It is not - N/A"
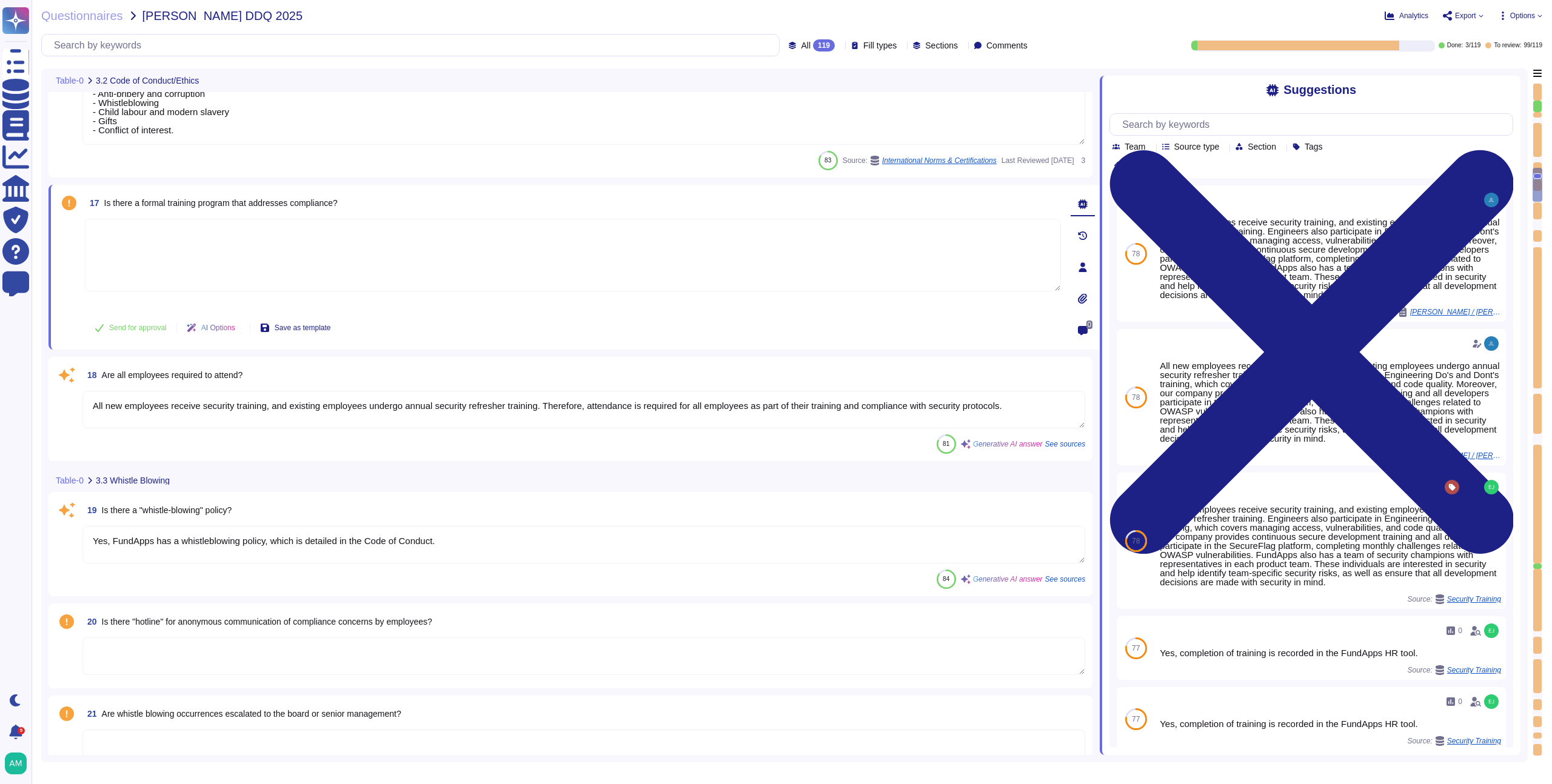
scroll to position [1799, 0]
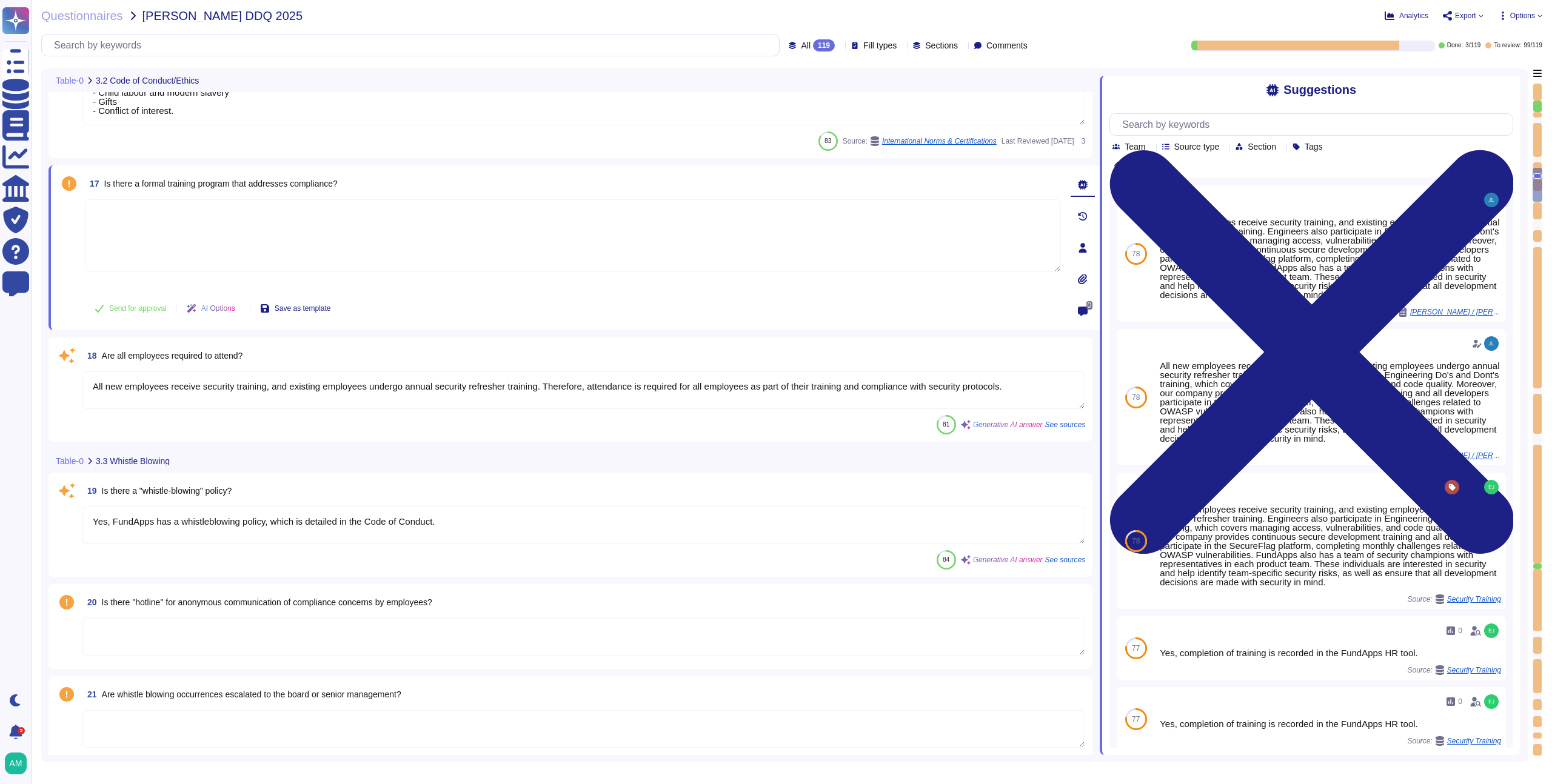
type textarea "FundApps's Code of Conduct includes a section on Conflict of Interest. However,…"
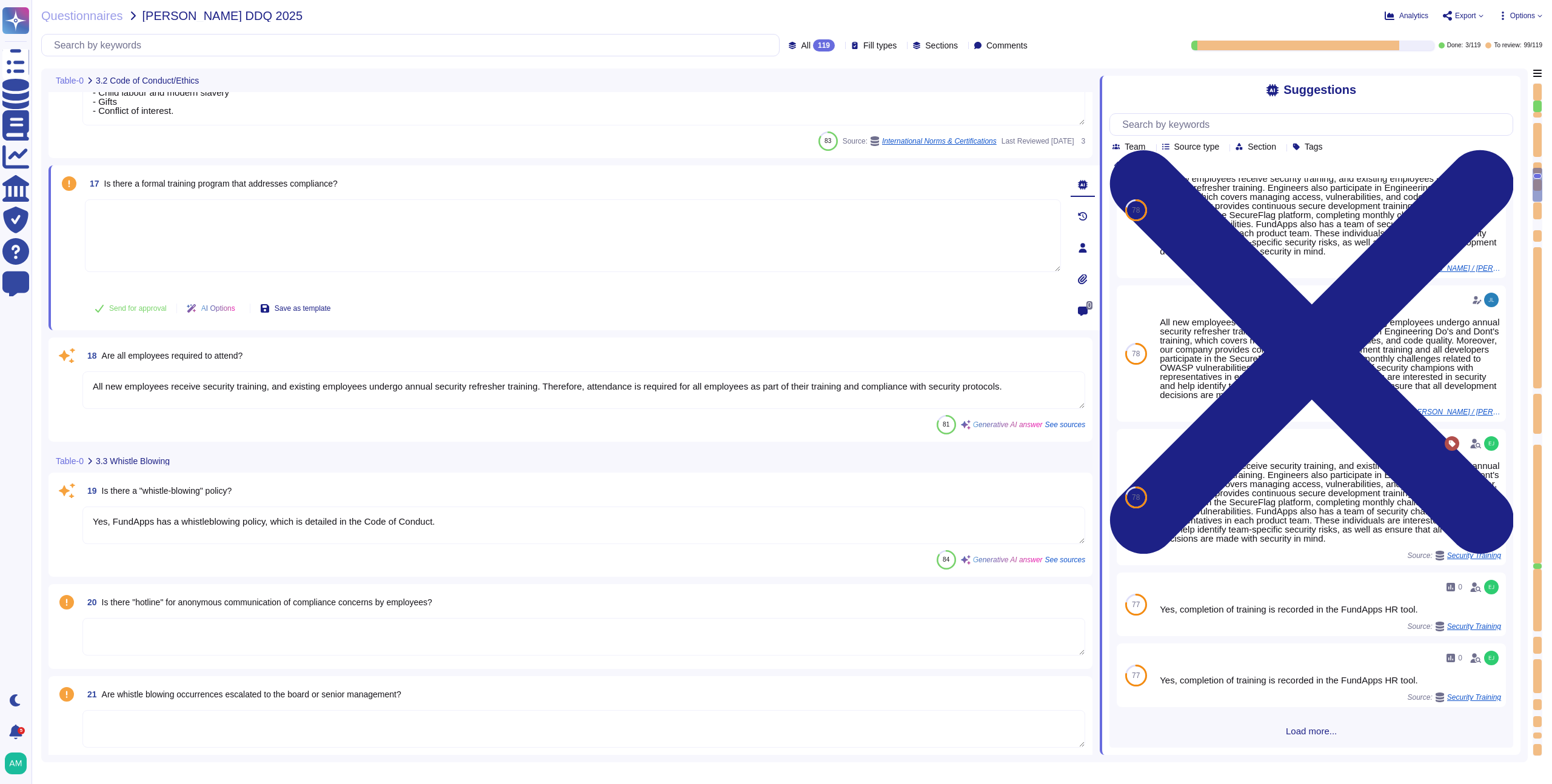
scroll to position [73, 0]
click at [519, 611] on div "20 Is there "hotline" for anonymous communication of compliance concerns by emp…" at bounding box center [583, 602] width 1002 height 22
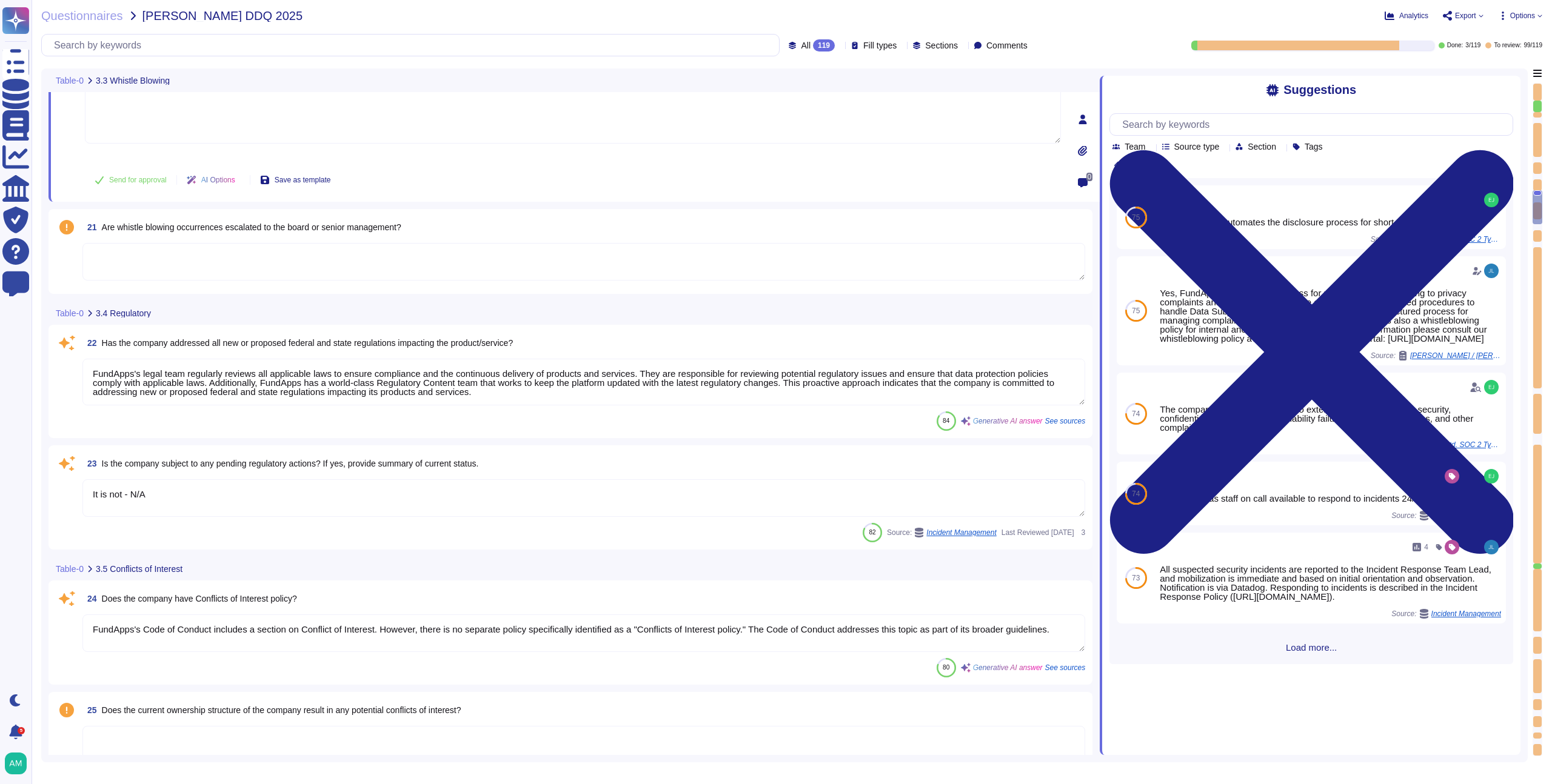
type textarea "FundApps has a defined Code of Conduct, which is signed off by the CEO. This Co…"
type textarea "Yes, the company has procedures in place to allow reporting of any misconduct, …"
click at [594, 514] on div "It is not - N/A" at bounding box center [583, 495] width 1002 height 38
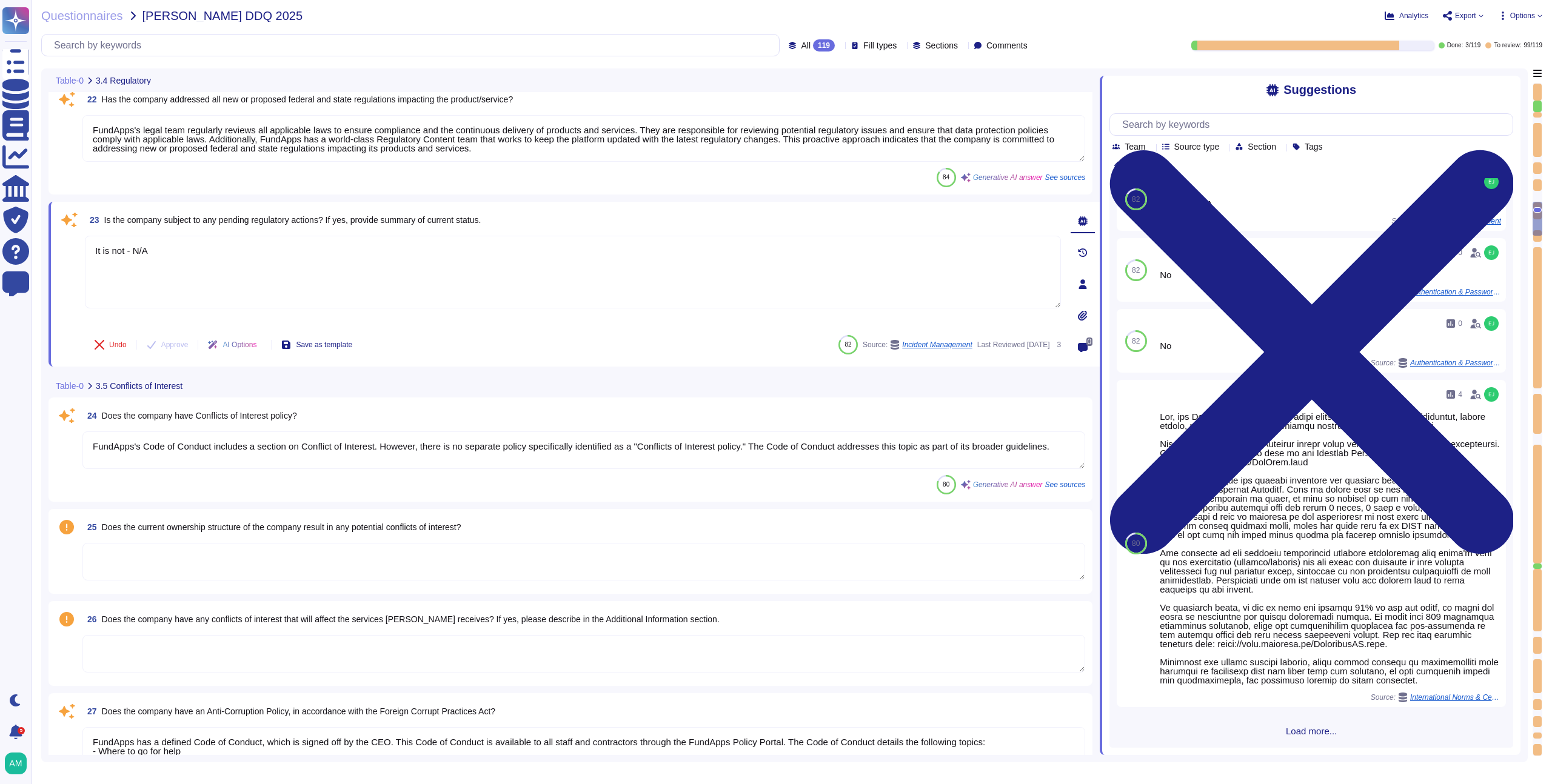
scroll to position [2380, 0]
click at [657, 575] on textarea at bounding box center [583, 561] width 1002 height 38
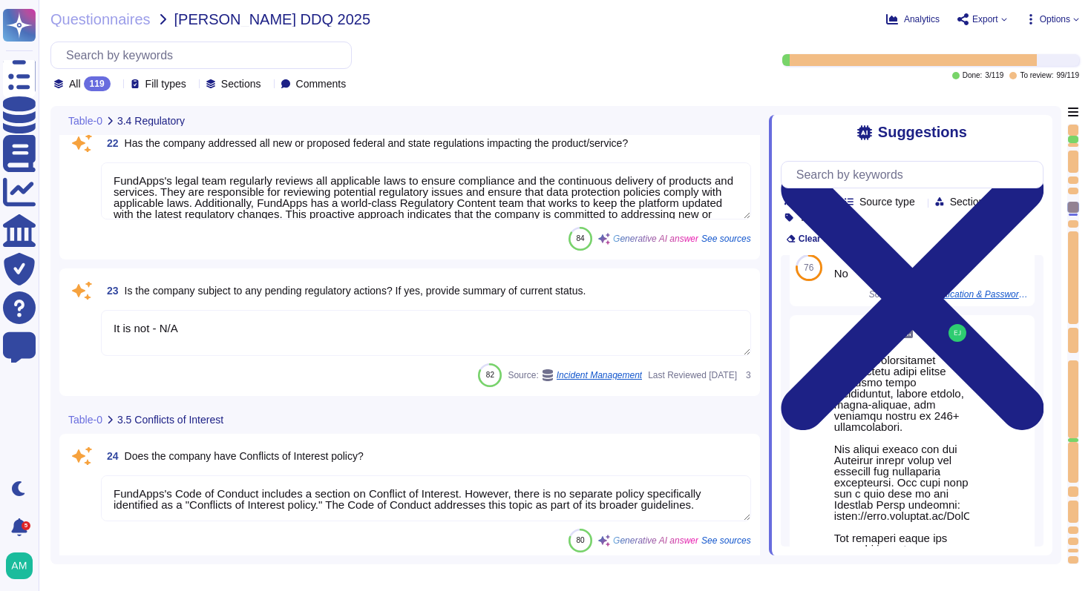
scroll to position [120, 0]
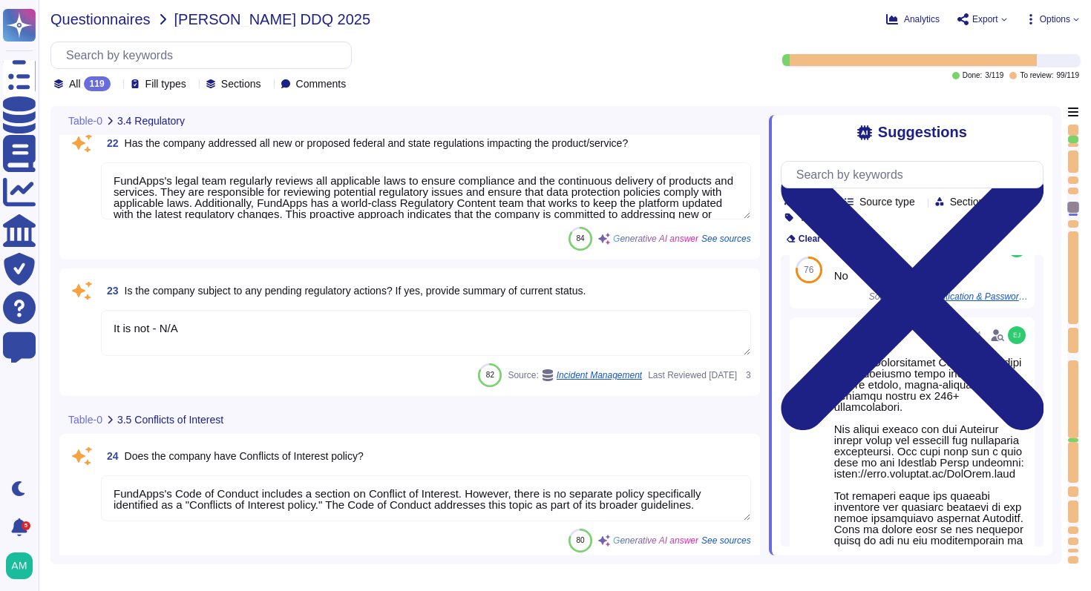
click at [102, 16] on span "Questionnaires" at bounding box center [100, 19] width 100 height 15
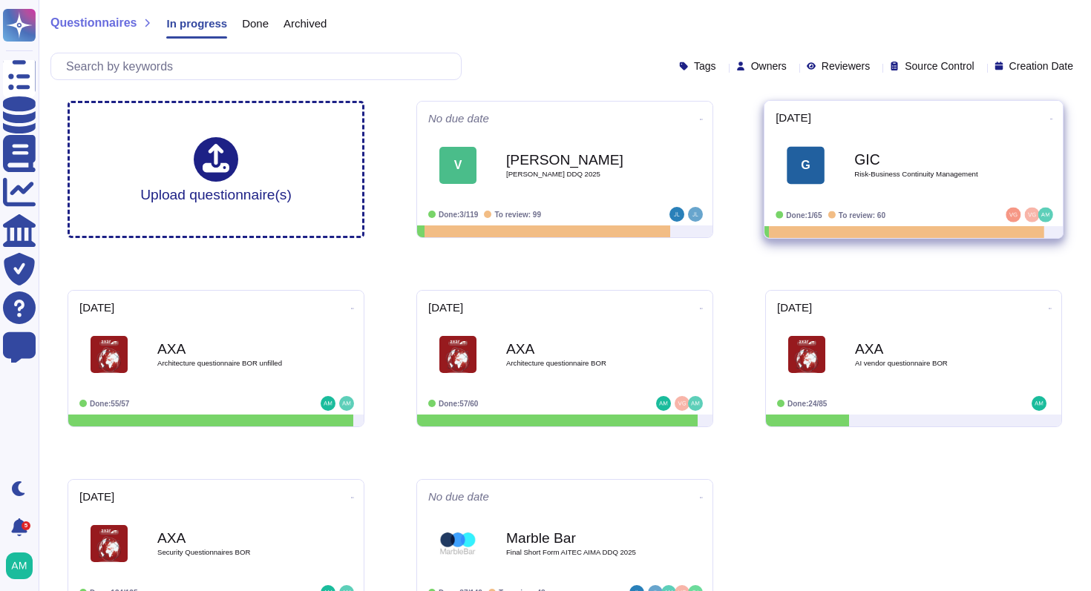
click at [885, 169] on div "GIC Risk-Business Continuity Management" at bounding box center [929, 166] width 150 height 60
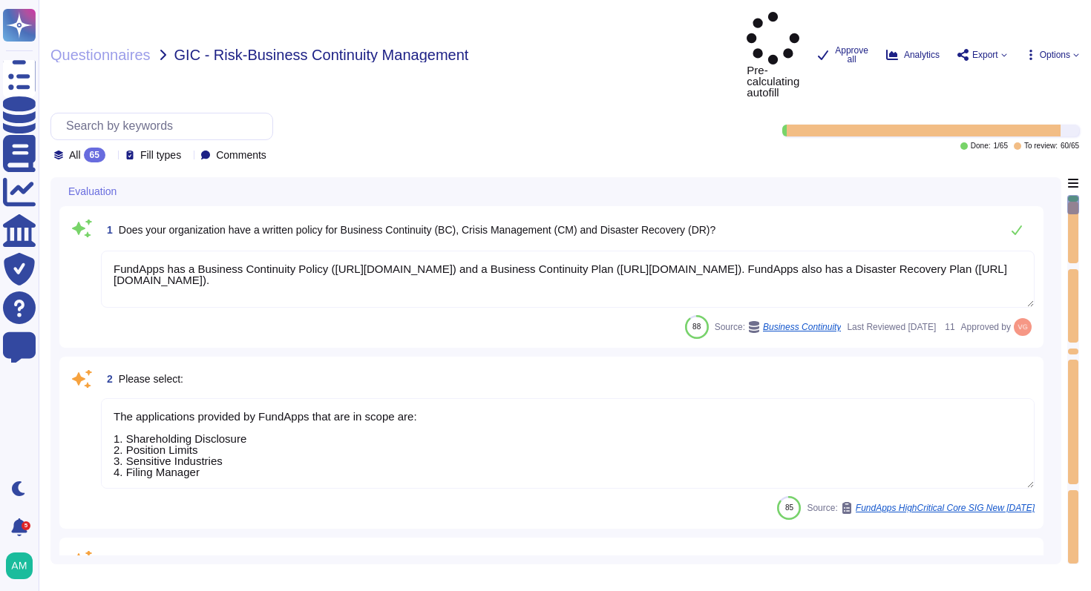
type textarea "FundApps has a Business Continuity Policy ([URL][DOMAIN_NAME]) and a Business C…"
type textarea "The applications provided by FundApps that are in scope are: 1. Shareholding Di…"
type textarea "Please refer to FundApps' Information Security Policy page ([URL][DOMAIN_NAME])."
type textarea "This data must be entered online."
type textarea "FundApps has a Business Continuity Policy ([URL][DOMAIN_NAME]) and a Business C…"
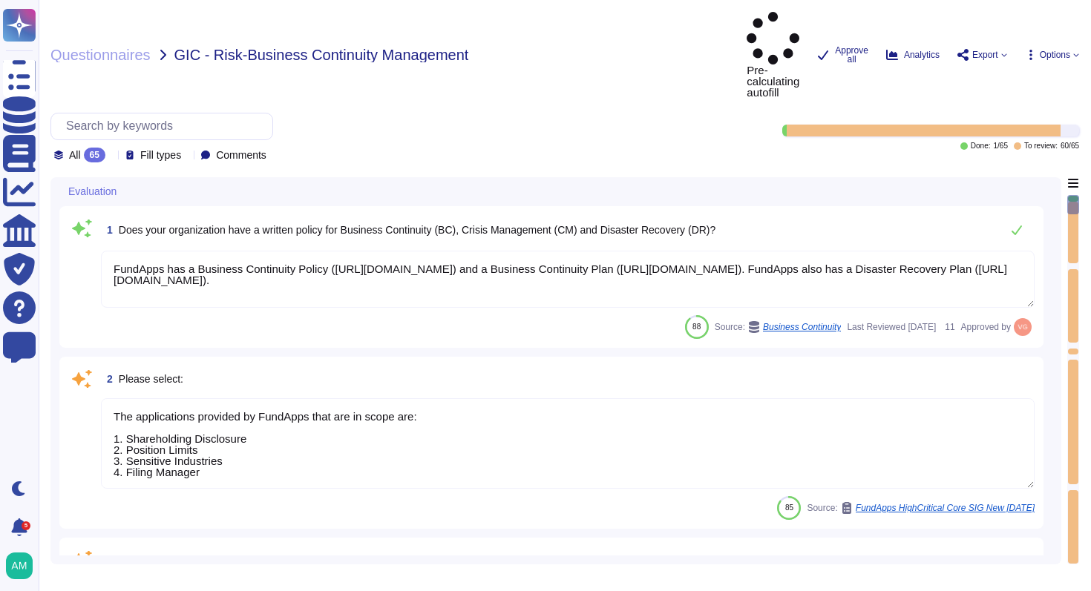
click at [473, 399] on textarea "The applications provided by FundApps that are in scope are: 1. Shareholding Di…" at bounding box center [568, 444] width 934 height 91
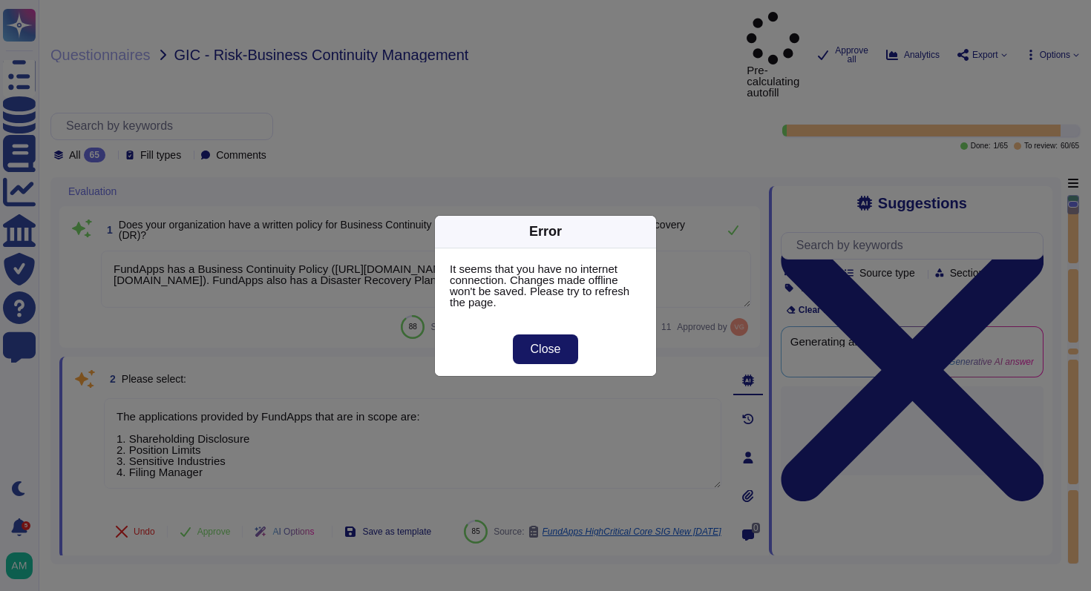
click at [557, 351] on span "Close" at bounding box center [546, 350] width 30 height 12
click at [540, 358] on button "Close" at bounding box center [546, 350] width 66 height 30
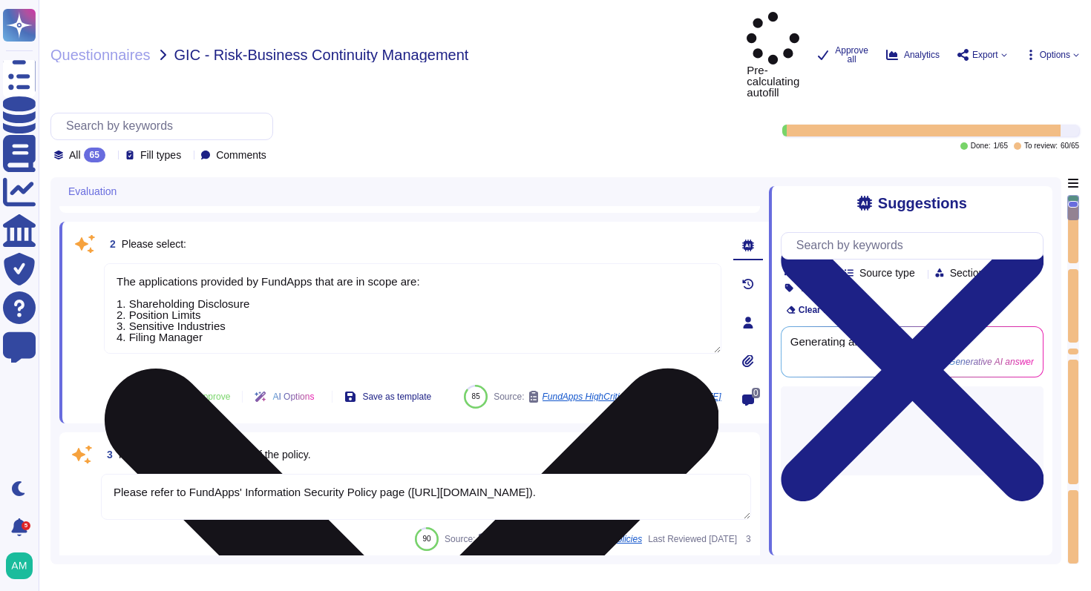
type textarea "The applications provided by FundApps that are in scope are: 1. Shareholding Di…"
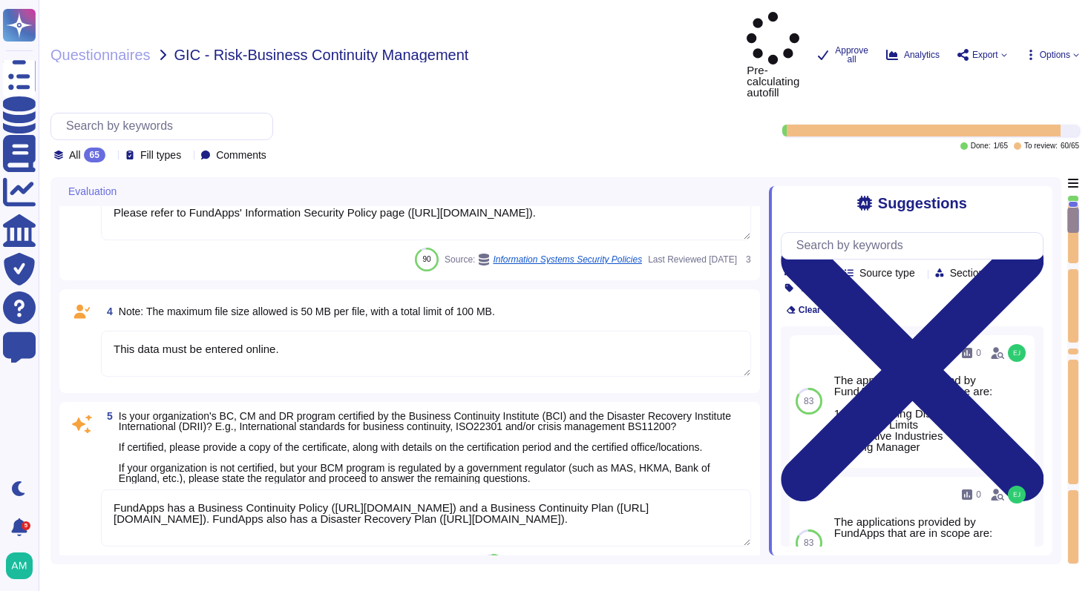
type textarea "[URL][DOMAIN_NAME]"
type textarea "This data must be entered online."
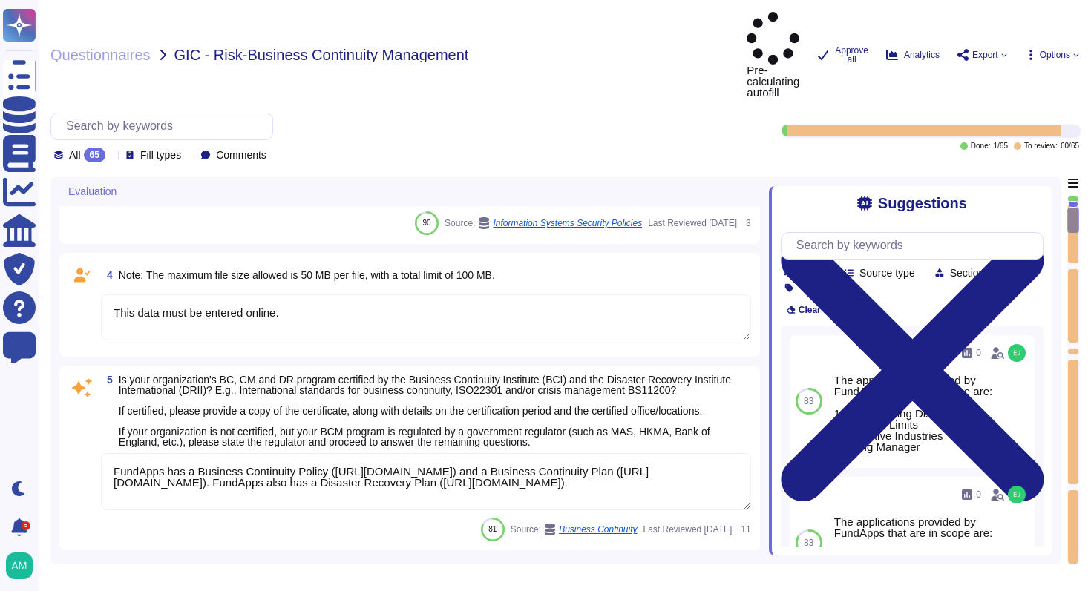
click at [496, 295] on textarea "This data must be entered online." at bounding box center [426, 318] width 650 height 46
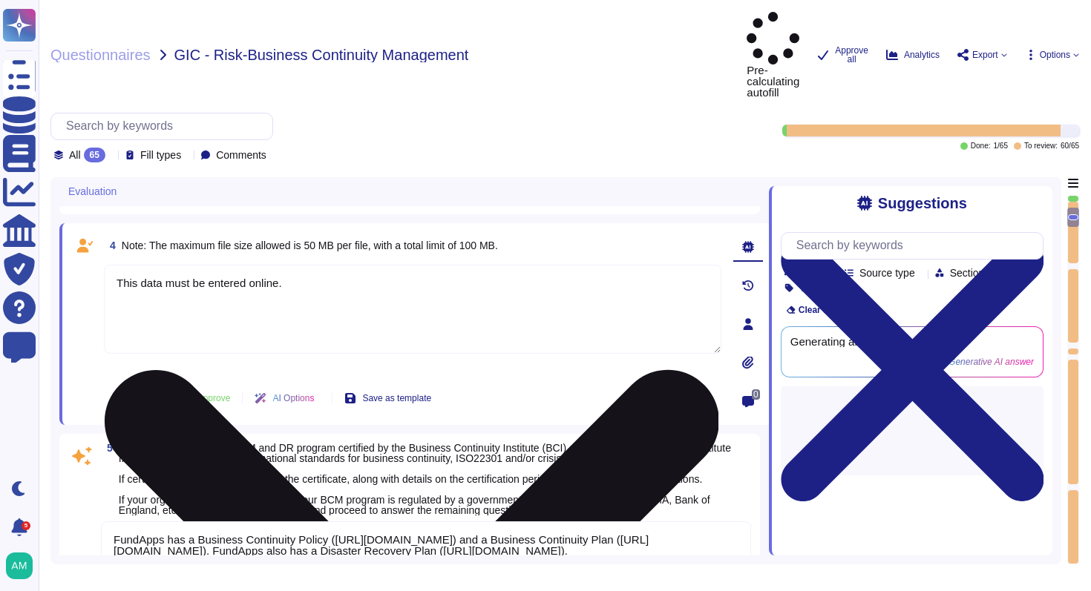
type textarea "This data must be entered online."
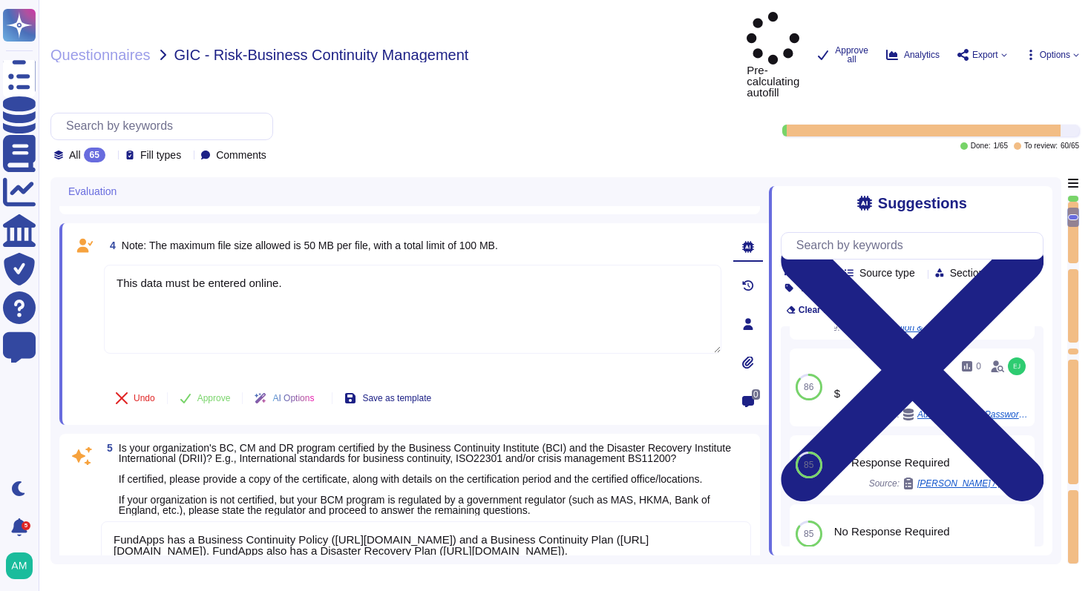
scroll to position [157, 0]
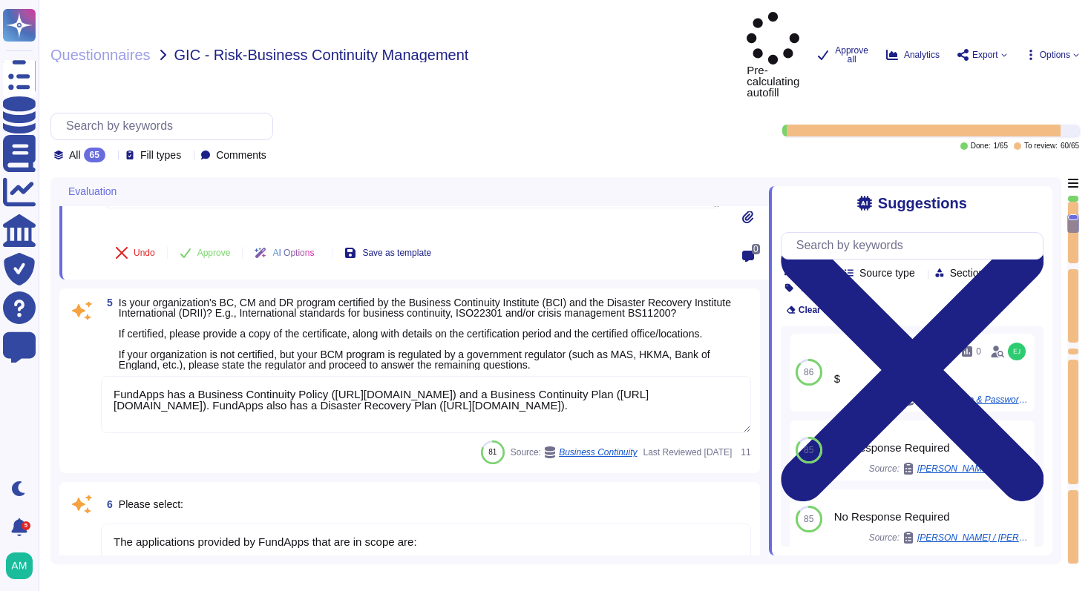
type textarea "FundApps conducts an annual internal audit carried out by an independent third-…"
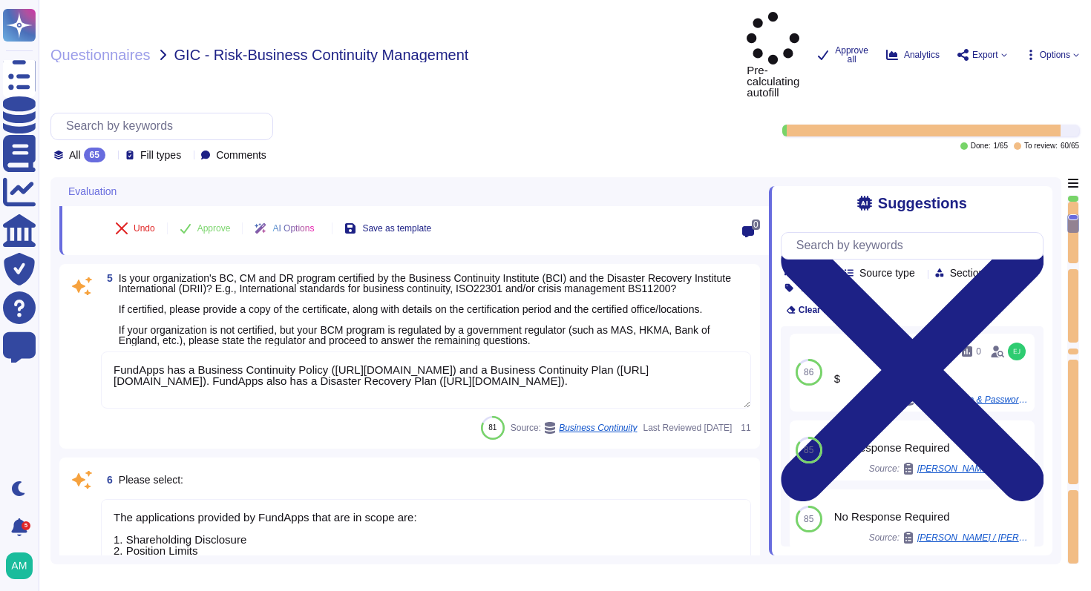
scroll to position [616, 0]
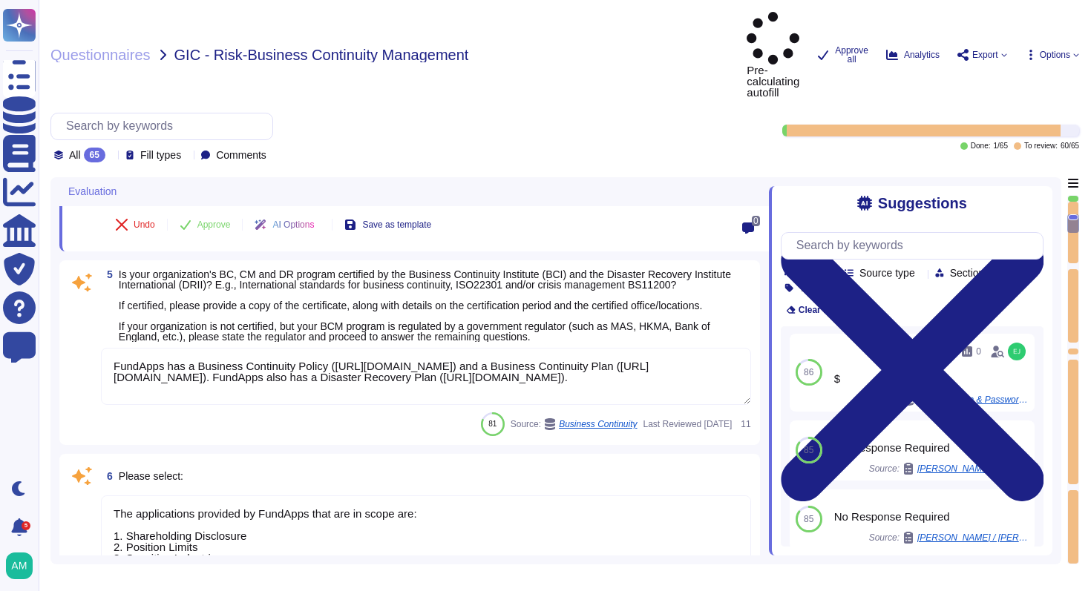
click at [608, 298] on span "Is your organization's BC, CM and DR program certified by the Business Continui…" at bounding box center [435, 305] width 632 height 73
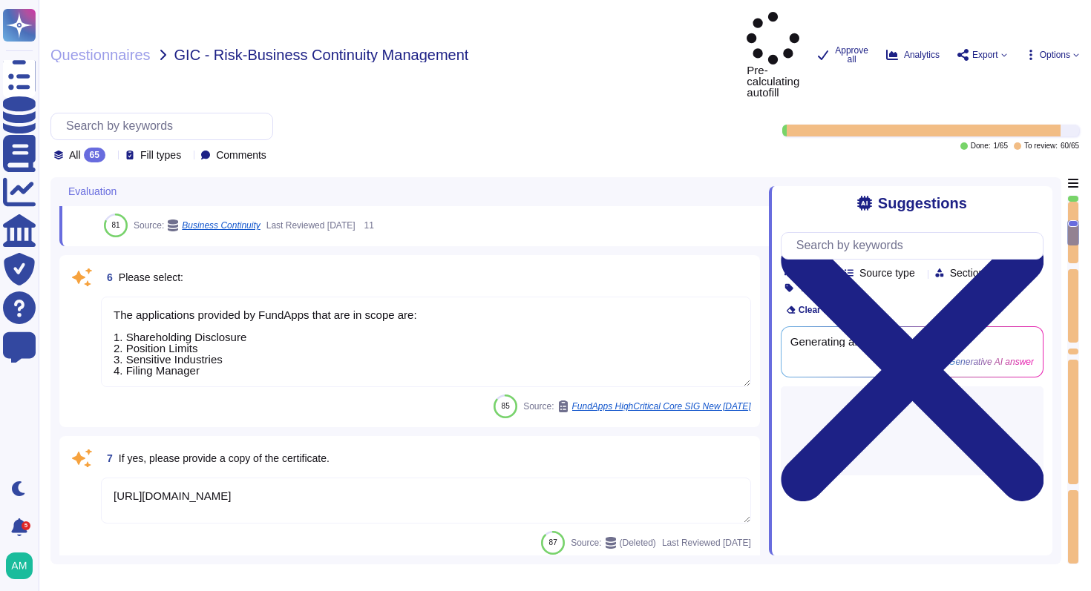
scroll to position [789, 0]
type textarea "The applications provided by FundApps that are in scope are: 1. Shareholding Di…"
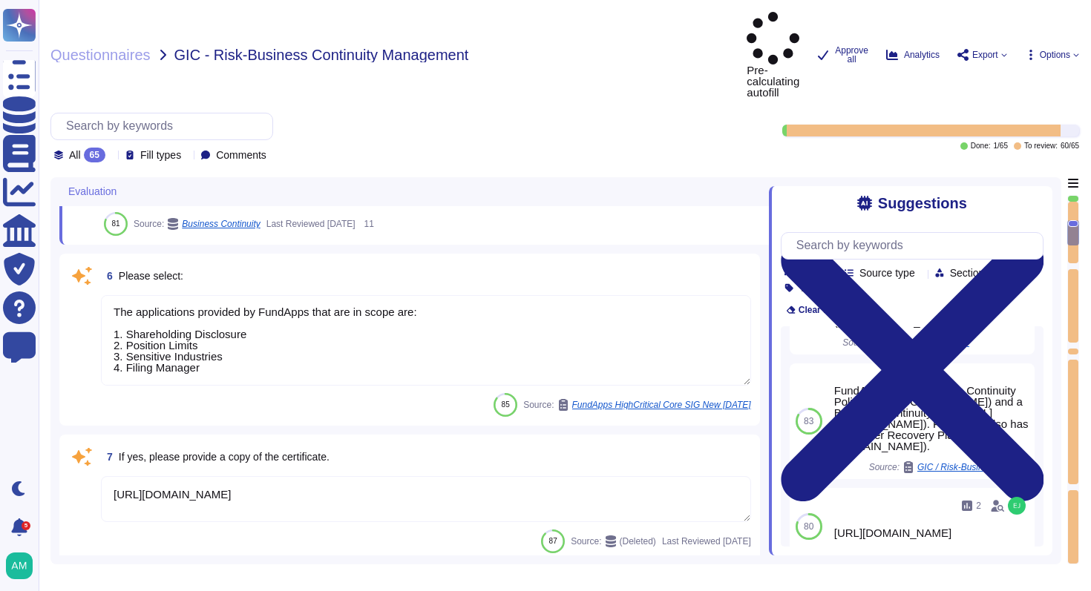
scroll to position [0, 0]
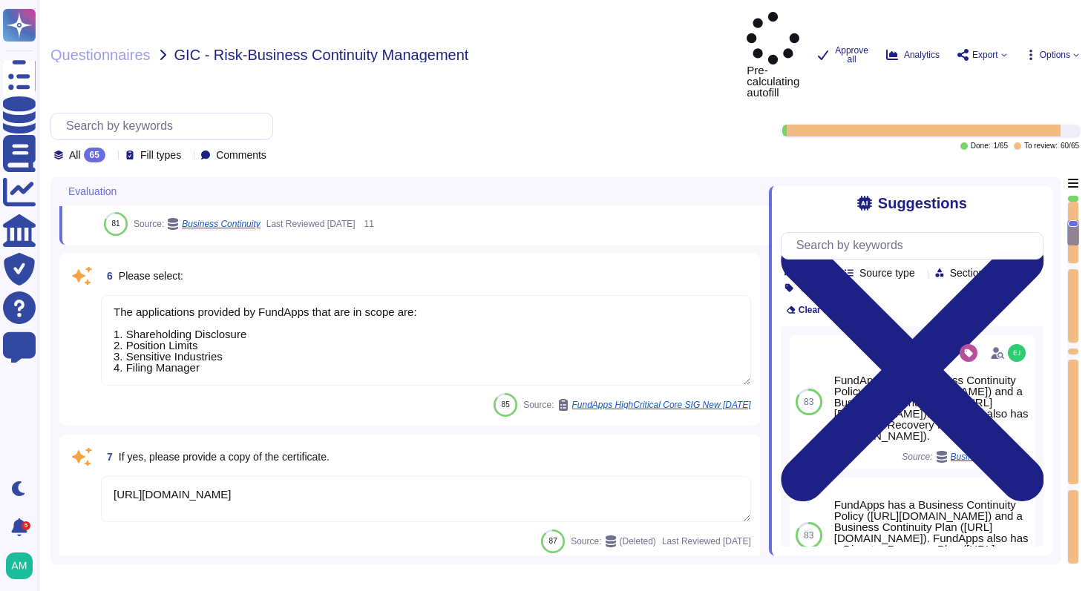
click at [652, 333] on textarea "The applications provided by FundApps that are in scope are: 1. Shareholding Di…" at bounding box center [426, 340] width 650 height 91
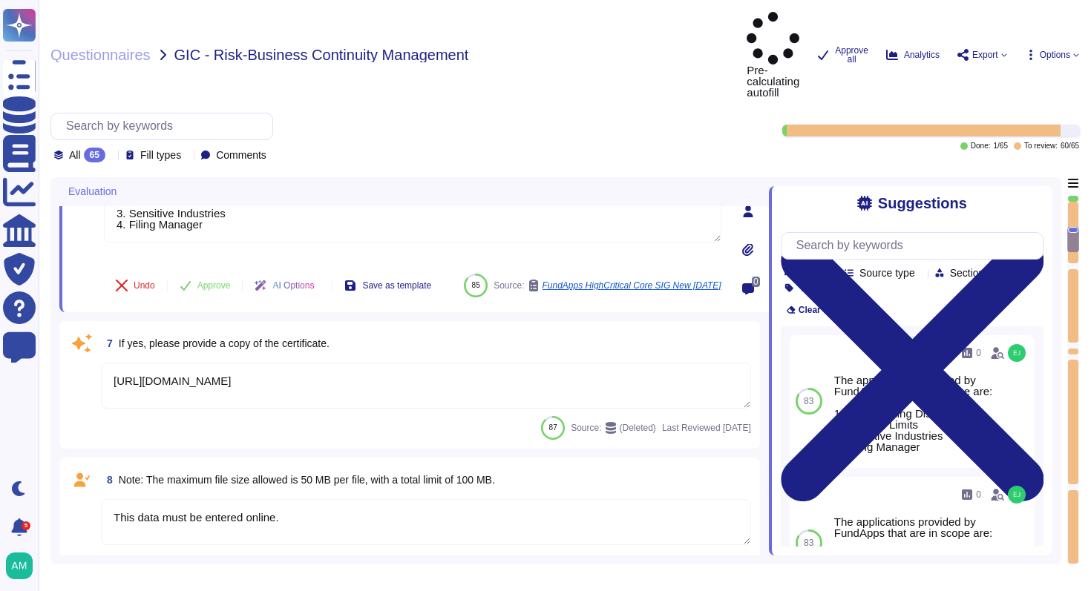
type textarea "Our latest penetration test report can be found on our trust portal here: [URL]…"
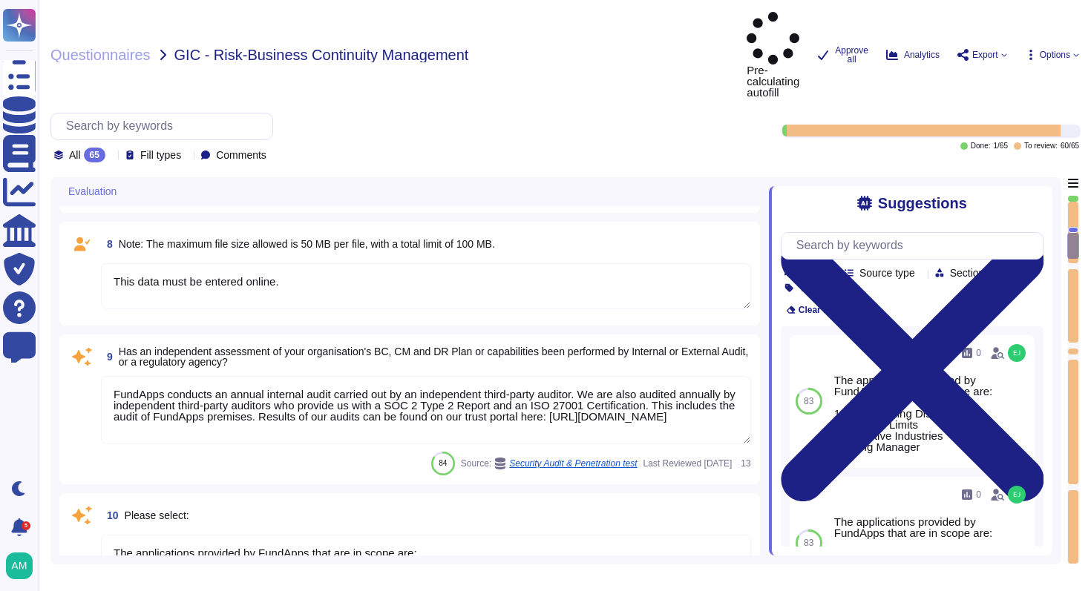
type textarea "This data must be entered online."
click at [596, 264] on textarea "This data must be entered online." at bounding box center [426, 285] width 650 height 46
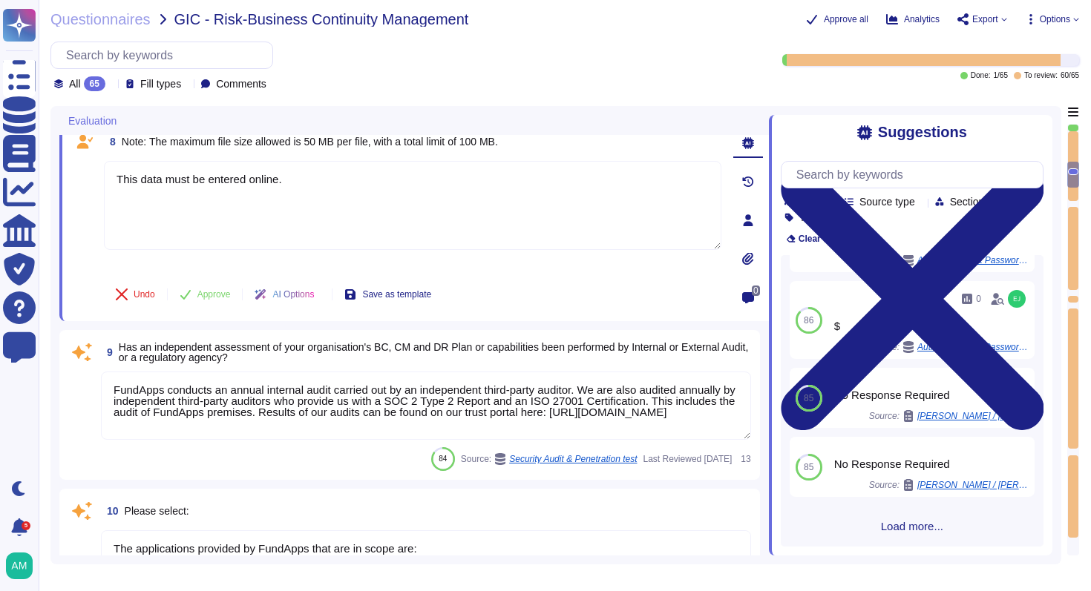
scroll to position [1, 0]
click at [509, 406] on textarea "FundApps conducts an annual internal audit carried out by an independent third-…" at bounding box center [426, 406] width 650 height 68
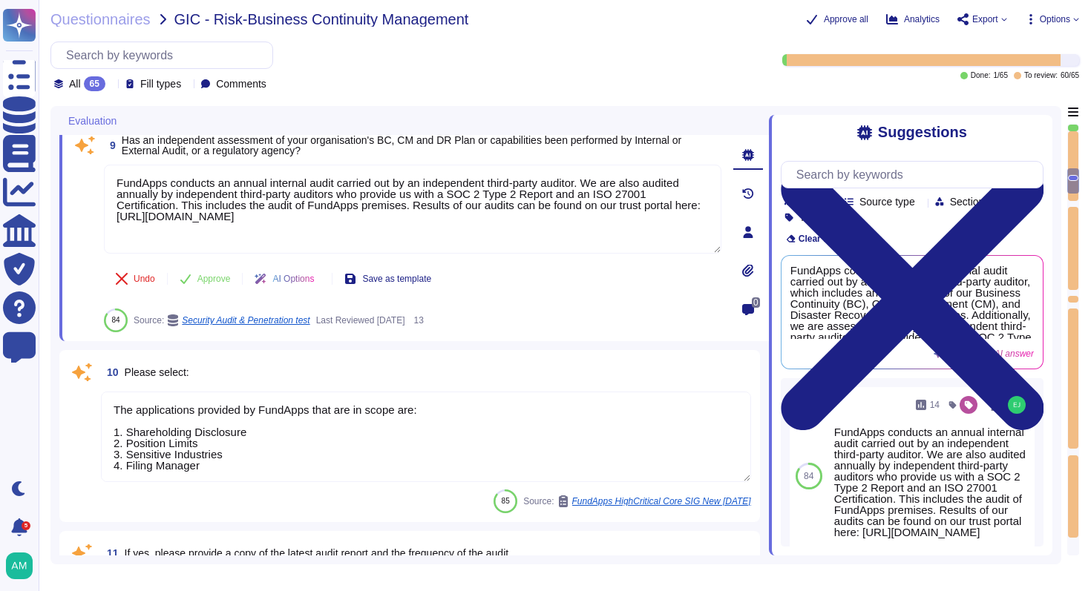
type textarea "The applications provided by FundApps that are in scope are: 1. Shareholding Di…"
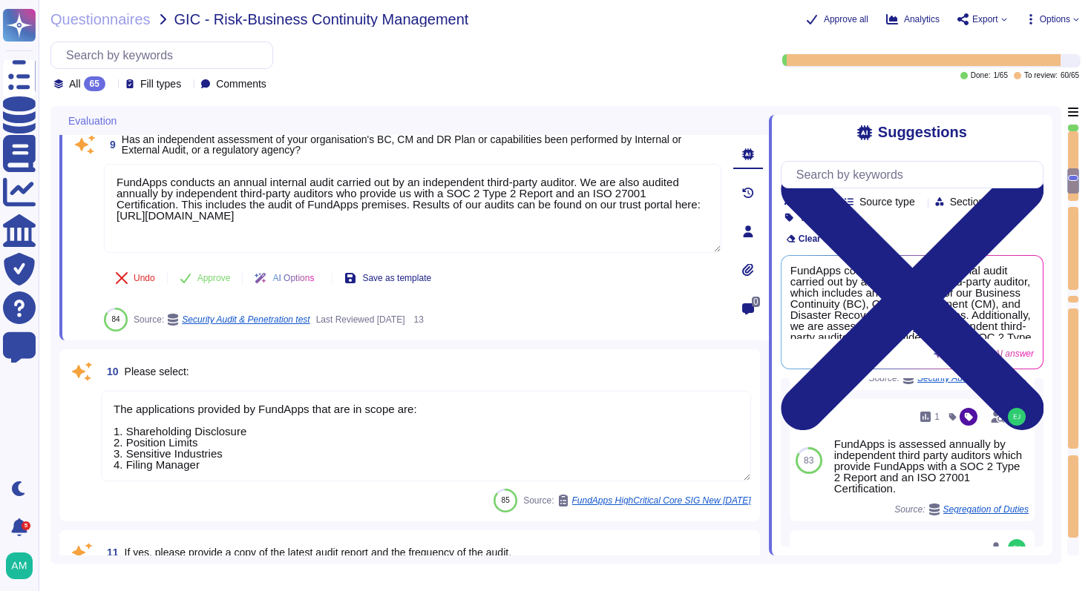
scroll to position [1, 0]
click at [507, 403] on textarea "The applications provided by FundApps that are in scope are: 1. Shareholding Di…" at bounding box center [426, 436] width 650 height 91
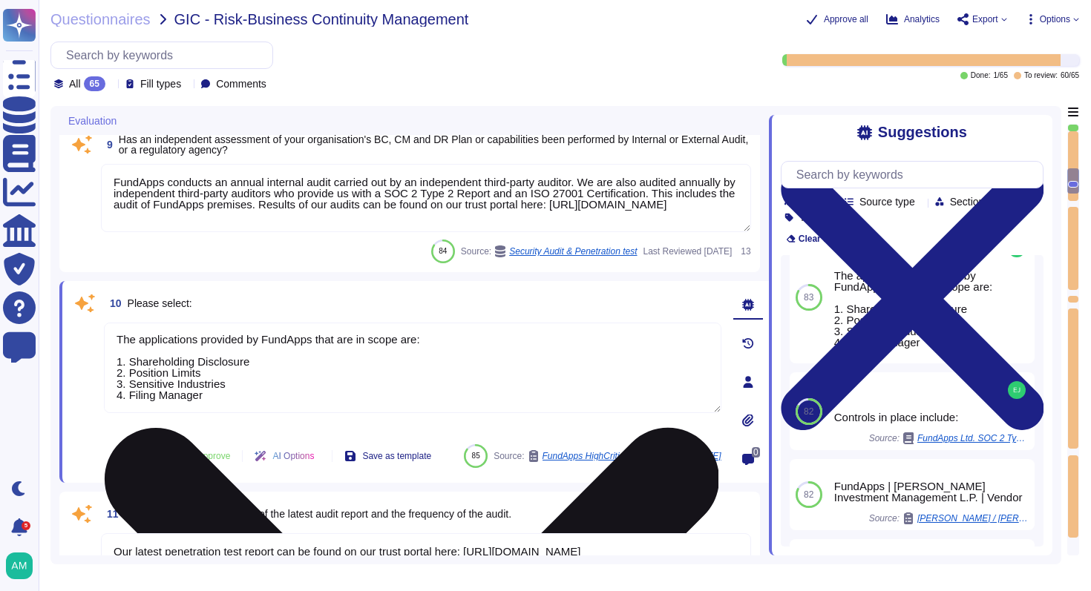
scroll to position [0, 0]
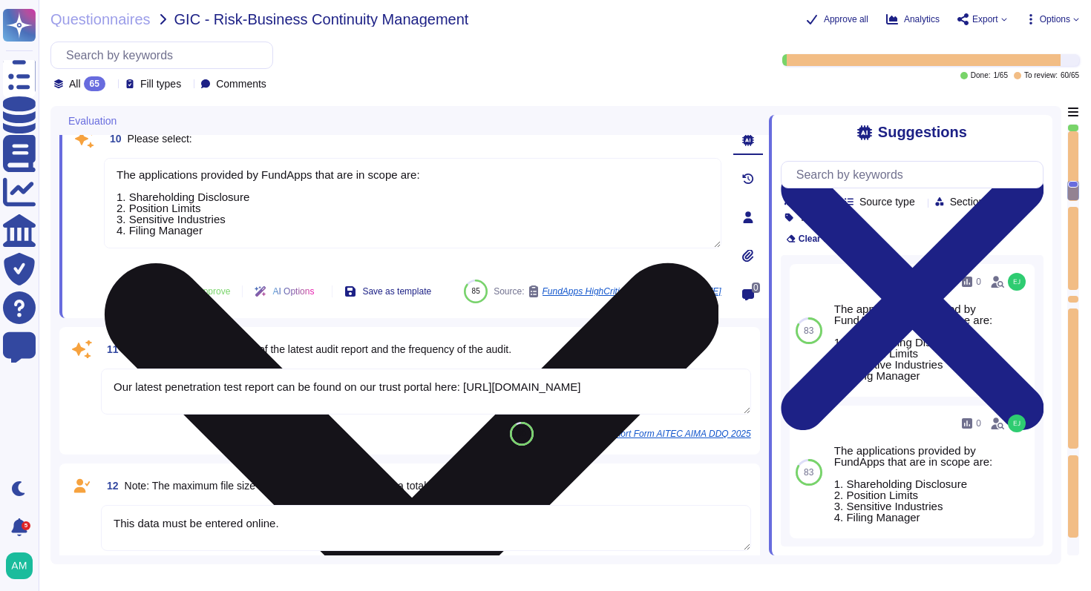
type textarea "We dont formally publish reports. However our B Corp score is available publicl…"
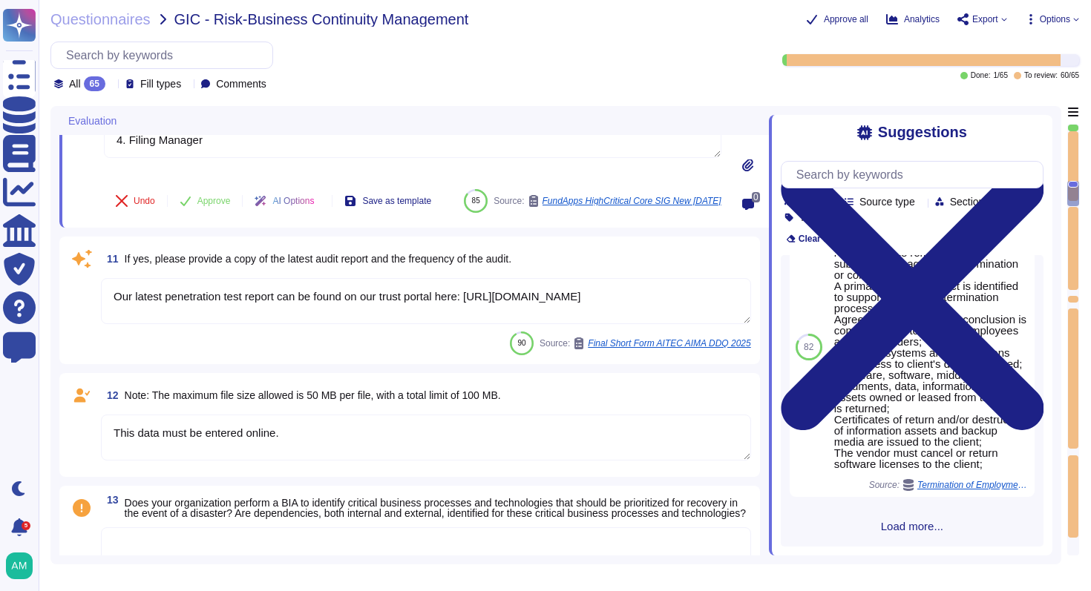
scroll to position [529, 0]
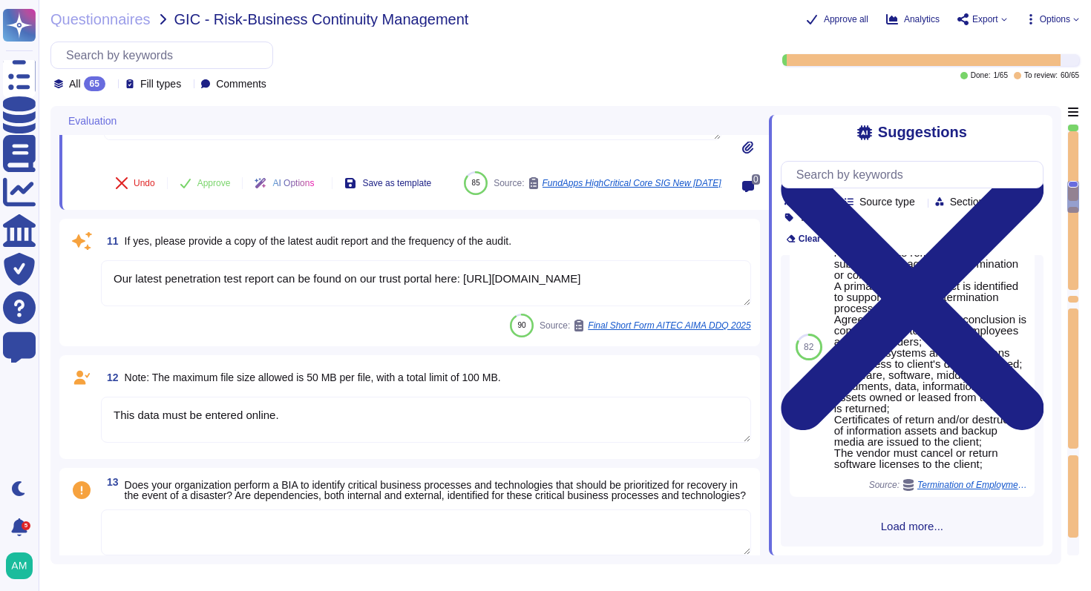
type textarea "This data must be entered online."
type textarea "The risk assessment includes consideration of threats and vulnerabilities and a…"
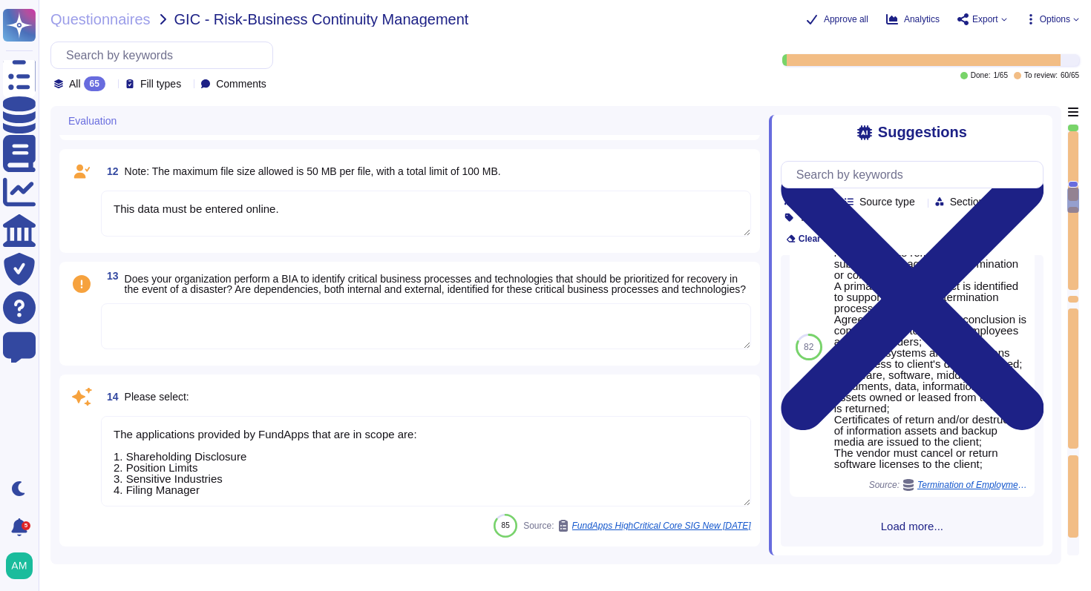
scroll to position [1639, 0]
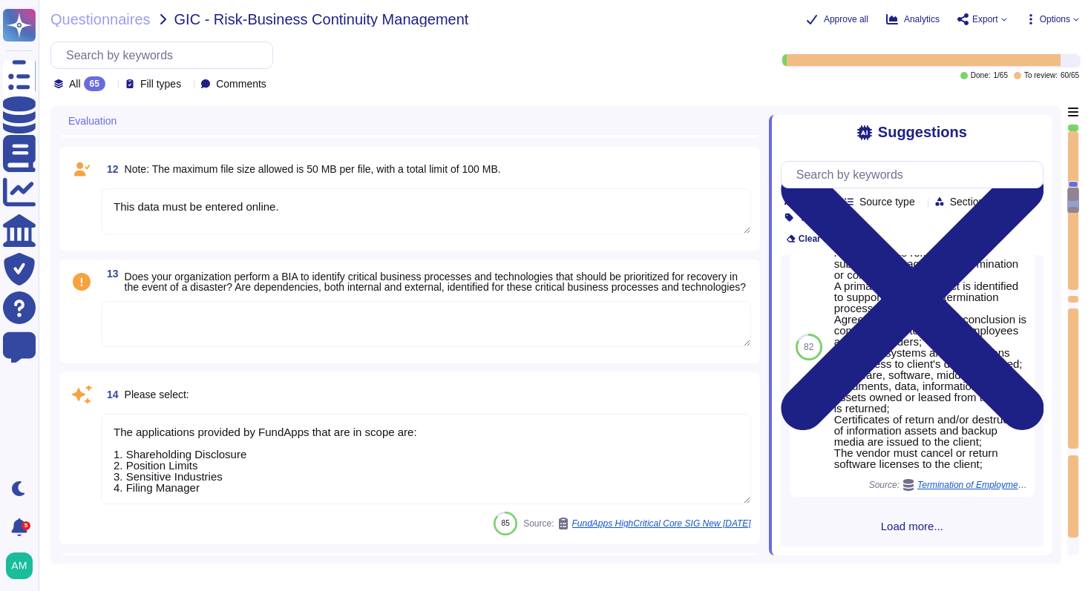
click at [385, 224] on textarea "This data must be entered online." at bounding box center [426, 212] width 650 height 46
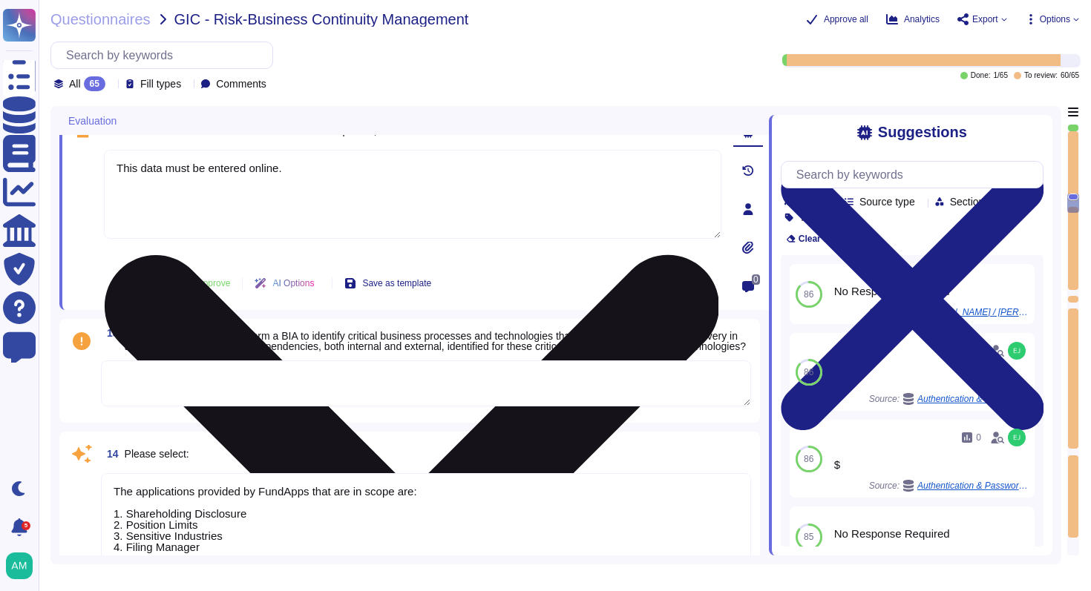
type textarea "The risk assessment includes consideration of threats and vulnerabilities and a…"
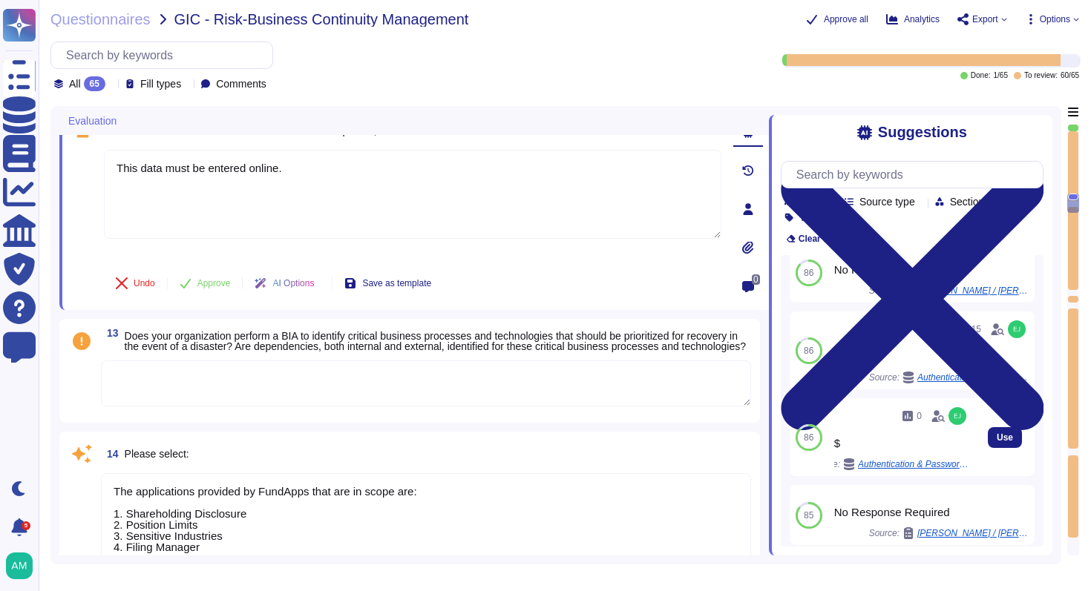
scroll to position [139, 0]
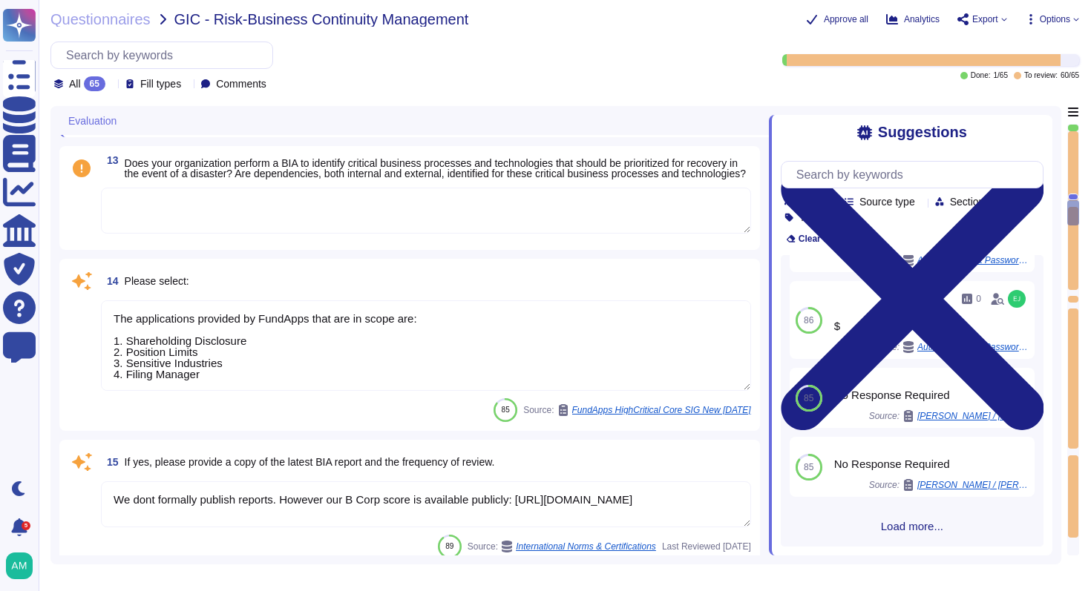
type textarea "The applications provided by FundApps that are in scope are: 1. Shareholding Di…"
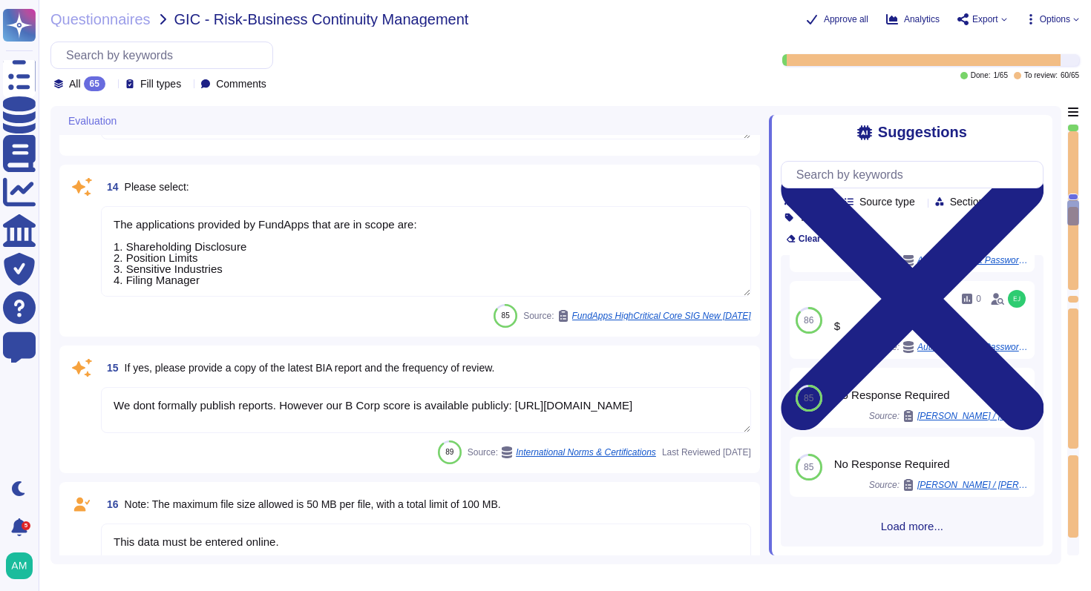
type textarea "[URL][DOMAIN_NAME]"
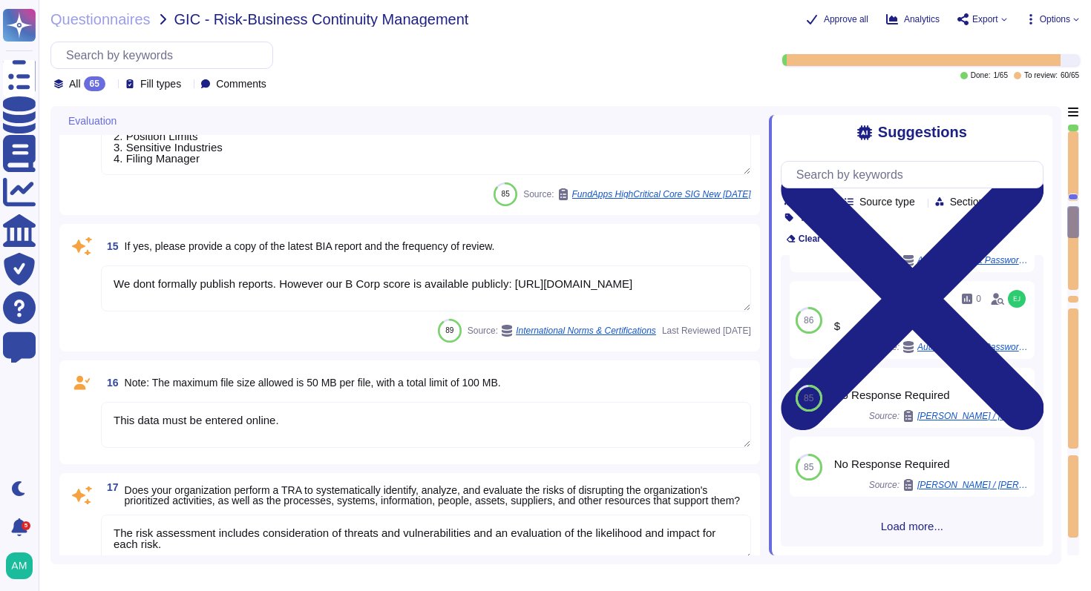
scroll to position [0, 0]
type textarea "This data must be entered online."
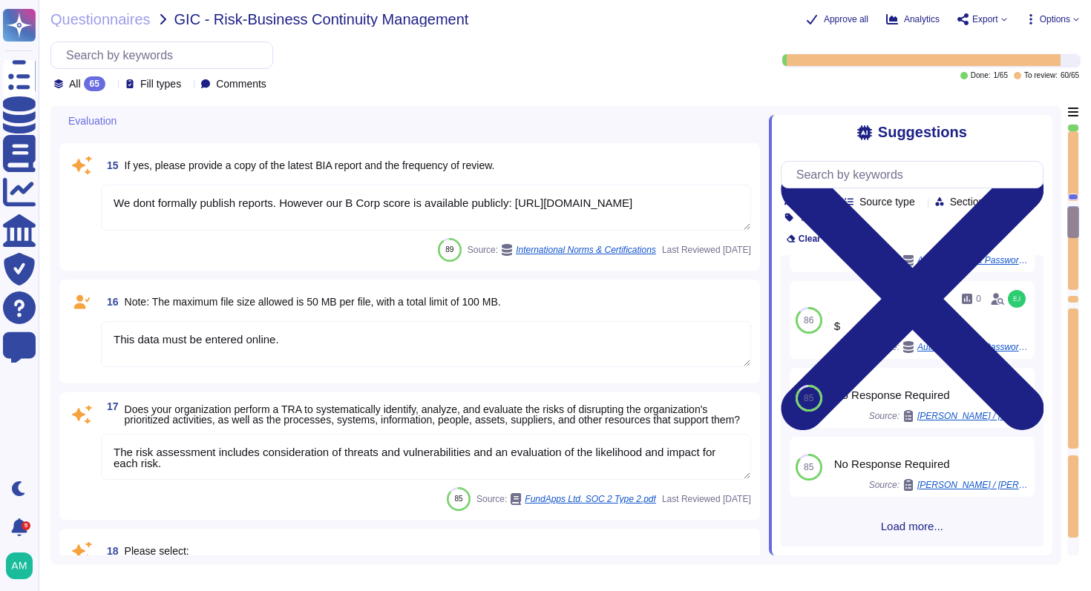
click at [494, 345] on textarea "This data must be entered online." at bounding box center [426, 344] width 650 height 46
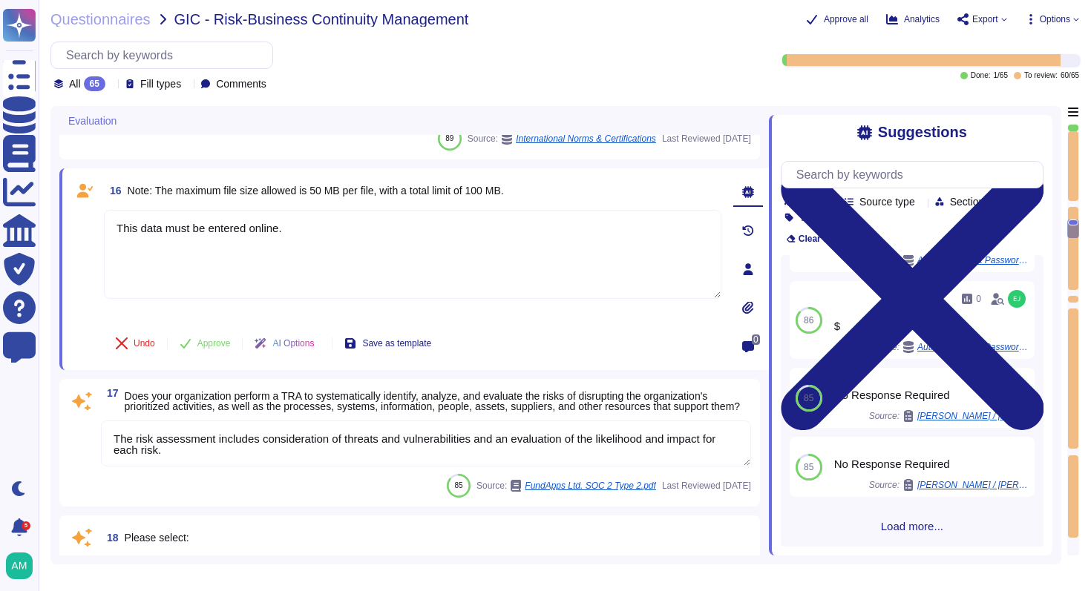
type textarea "Independent third party audit: FundApps annually engages independant third part…"
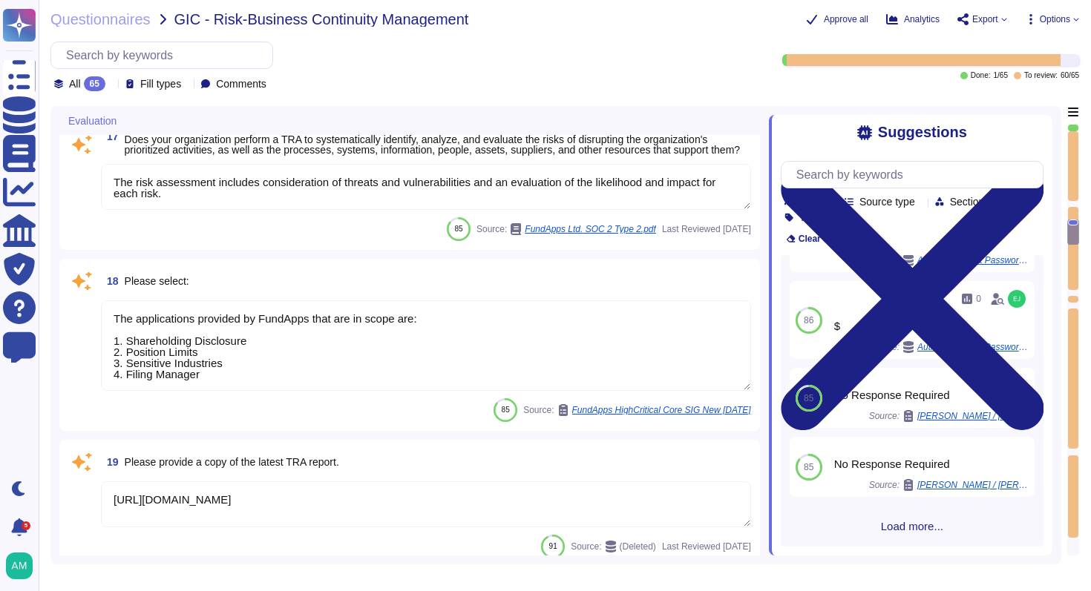
type textarea "$"
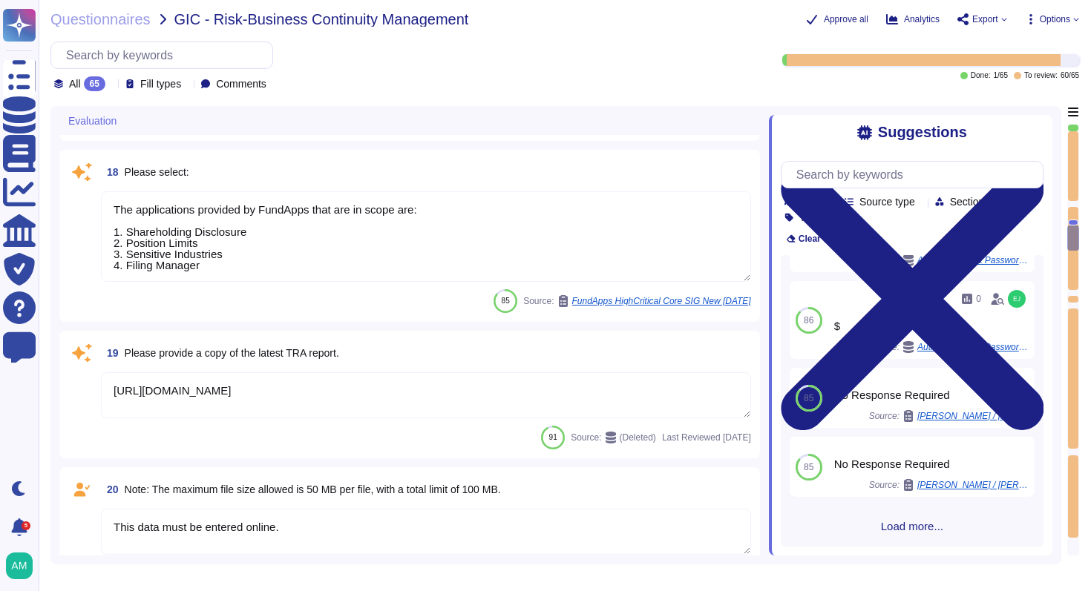
type textarea "We store scoped data in [GEOGRAPHIC_DATA] and [GEOGRAPHIC_DATA]"
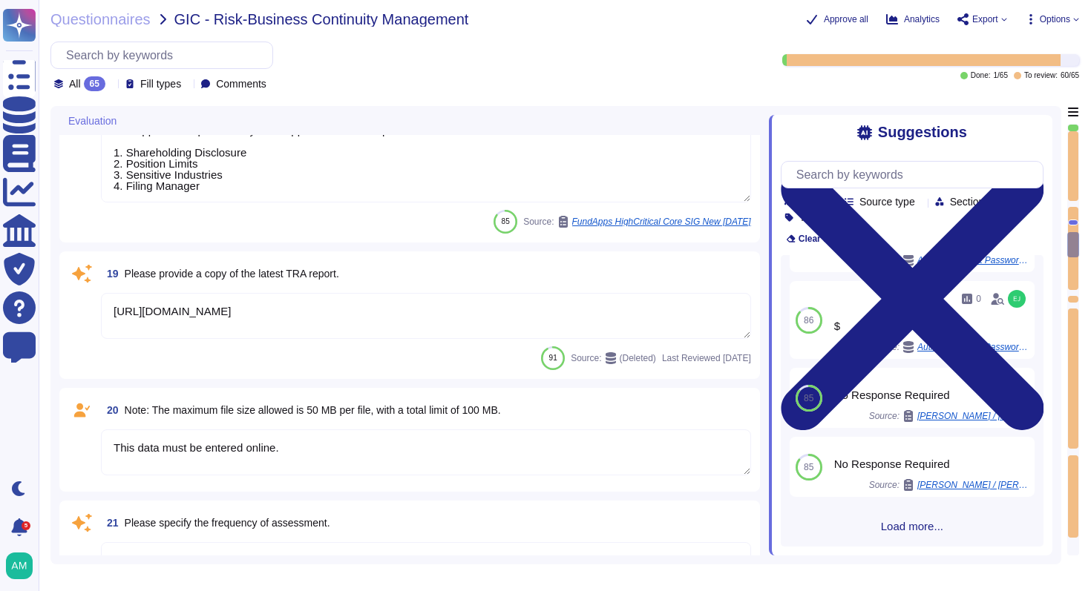
click at [596, 435] on textarea "This data must be entered online." at bounding box center [426, 453] width 650 height 46
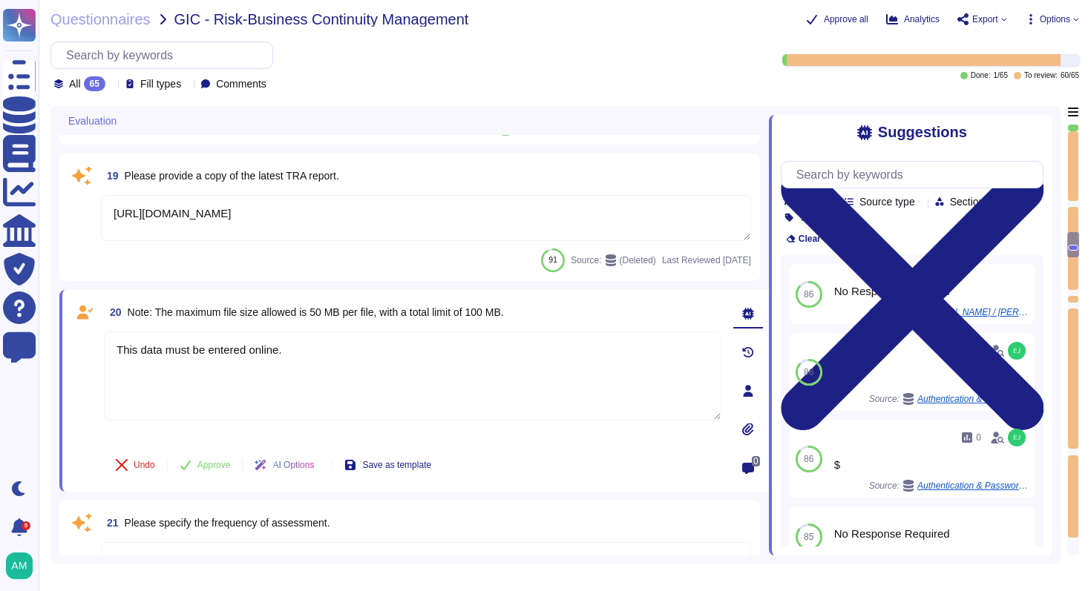
click at [588, 200] on textarea "[URL][DOMAIN_NAME]" at bounding box center [426, 218] width 650 height 46
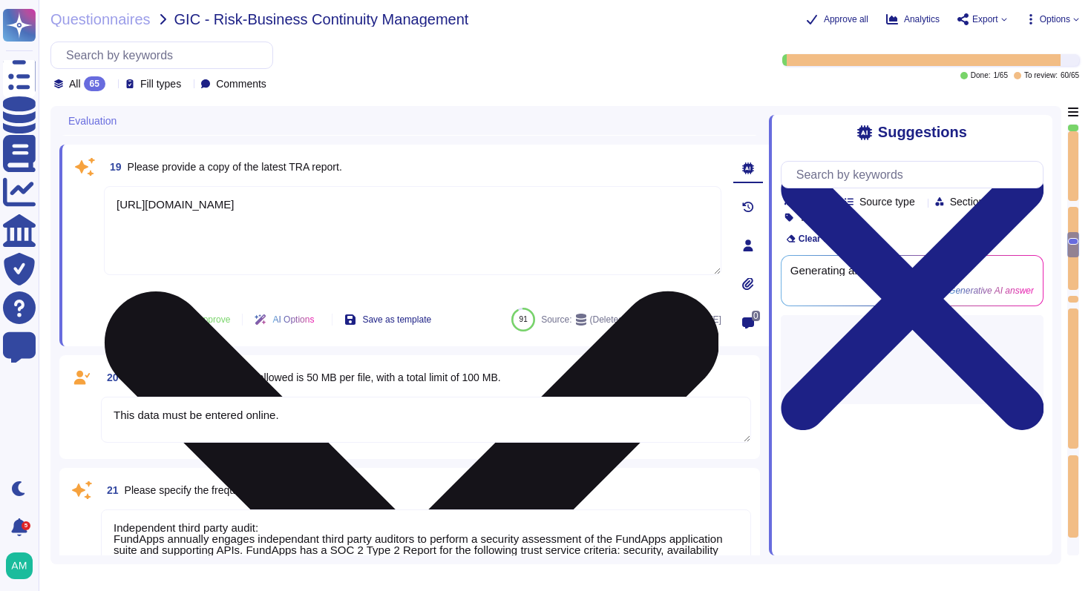
type textarea "The applications provided by FundApps that are in scope are: 1. Shareholding Di…"
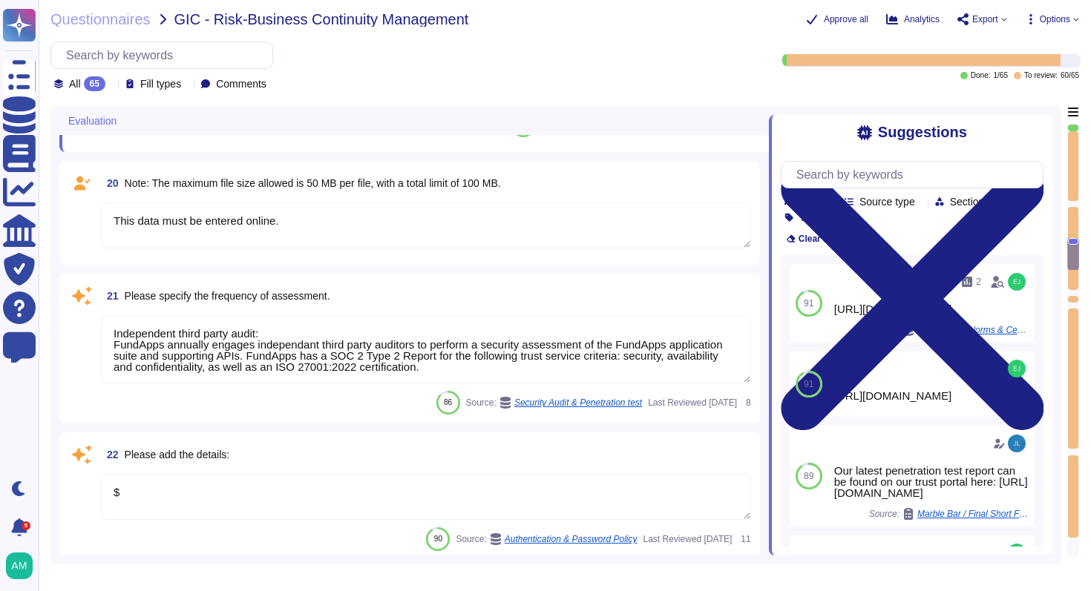
type textarea "We store scoped data in [GEOGRAPHIC_DATA] and [GEOGRAPHIC_DATA]"
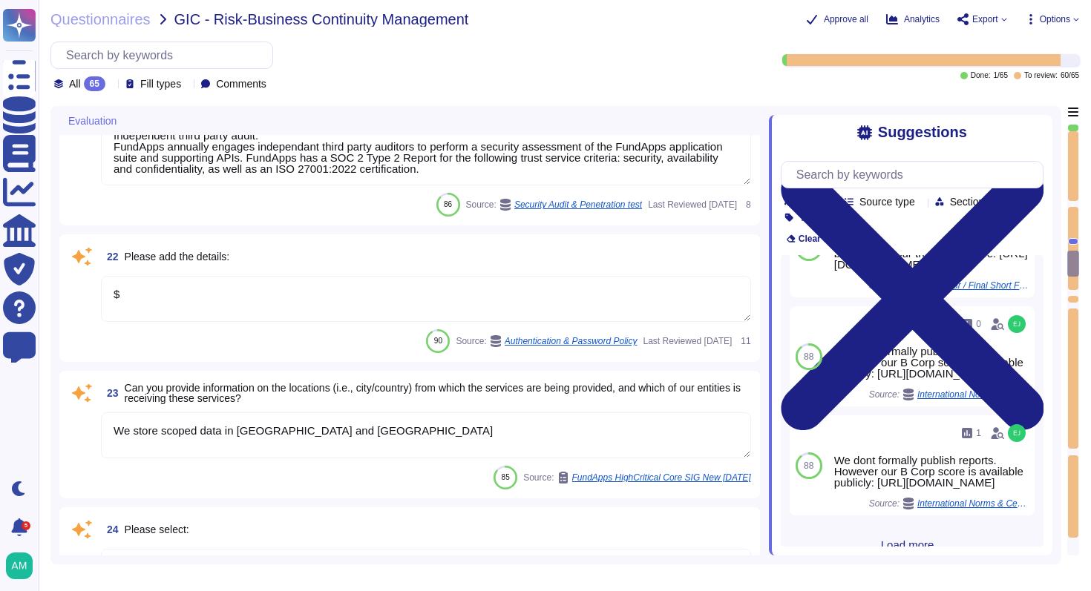
type textarea "$"
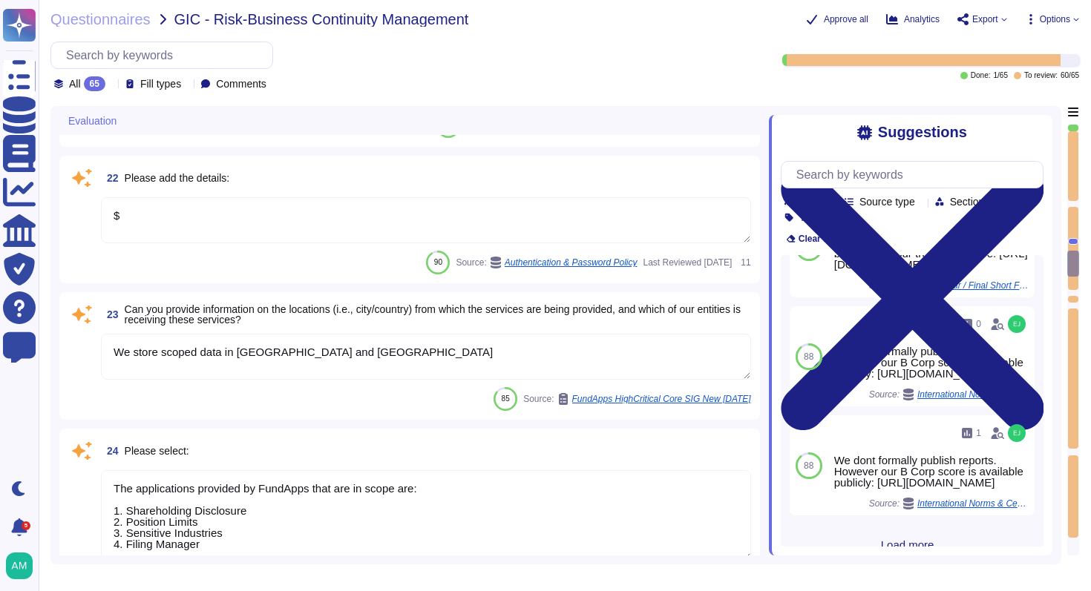
click at [557, 370] on textarea "We store scoped data in [GEOGRAPHIC_DATA] and [GEOGRAPHIC_DATA]" at bounding box center [426, 357] width 650 height 46
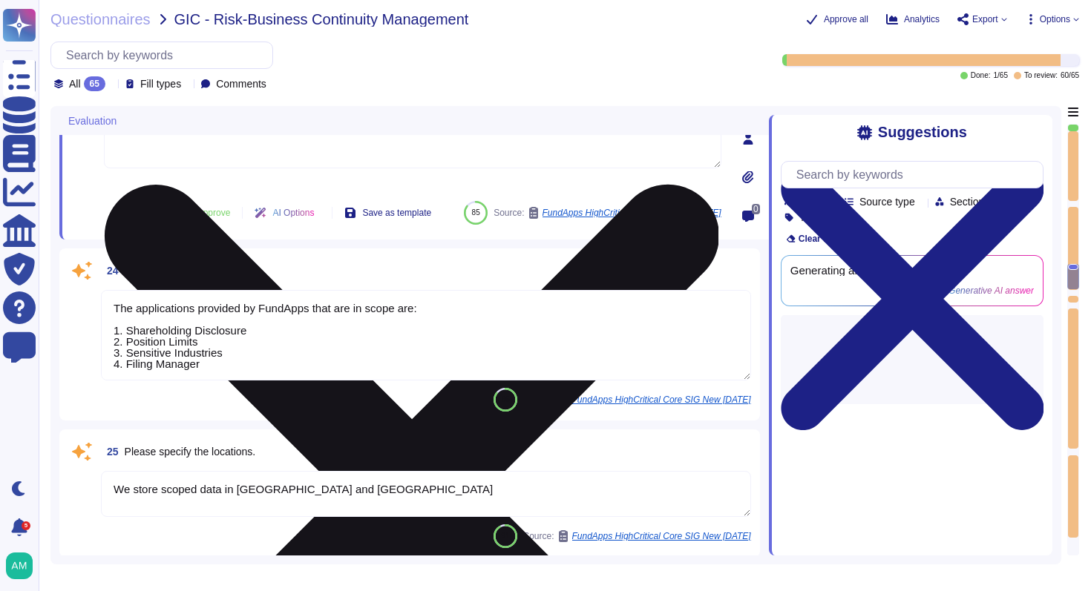
type textarea "The applications provided by FundApps that are in scope are: 1. Shareholding Di…"
